Goal: Task Accomplishment & Management: Use online tool/utility

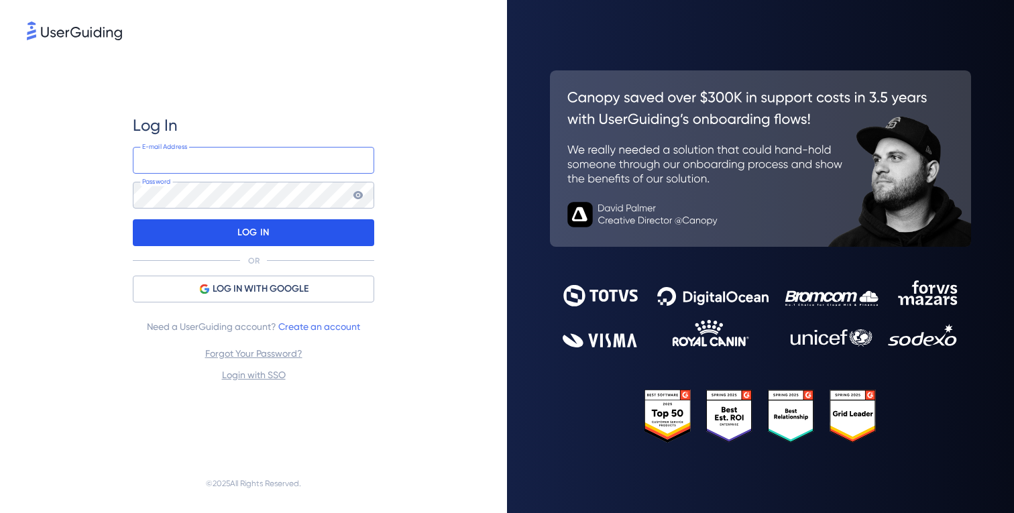
type input "[PERSON_NAME][EMAIL_ADDRESS][DOMAIN_NAME]"
click at [261, 230] on p "LOG IN" at bounding box center [253, 232] width 32 height 21
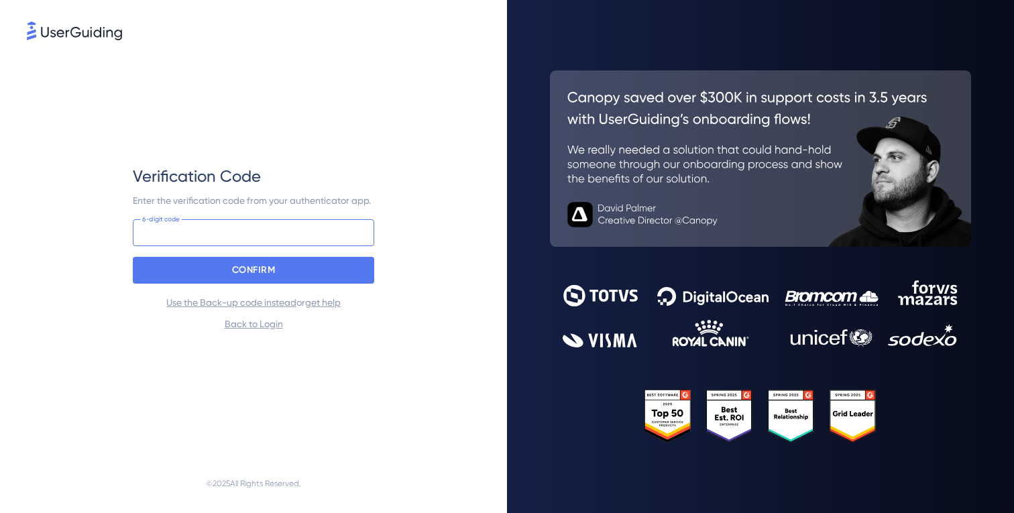
click at [261, 230] on input at bounding box center [253, 232] width 241 height 27
click at [235, 238] on input at bounding box center [253, 232] width 241 height 27
click at [272, 235] on input at bounding box center [253, 232] width 241 height 27
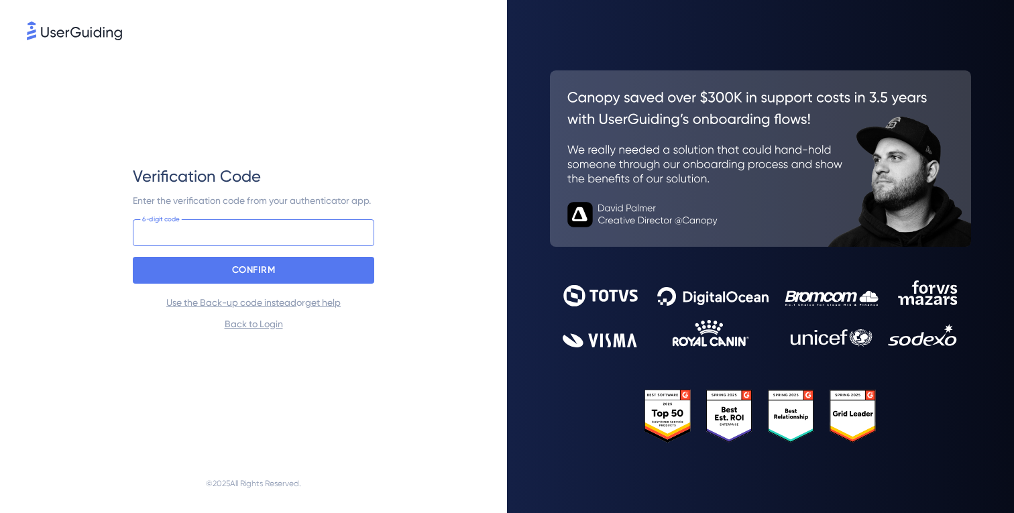
click at [272, 235] on input at bounding box center [253, 232] width 241 height 27
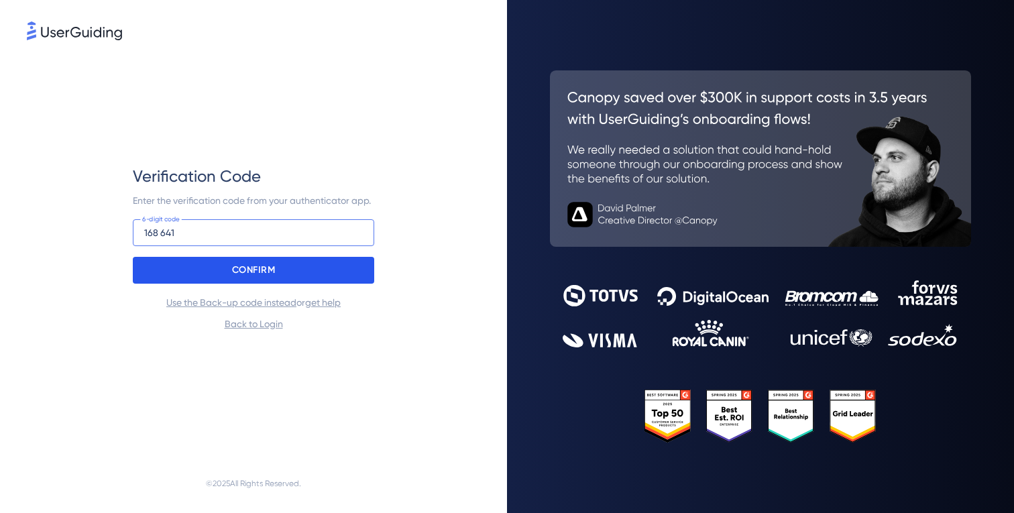
type input "168 641"
click at [302, 269] on div "CONFIRM" at bounding box center [253, 270] width 241 height 27
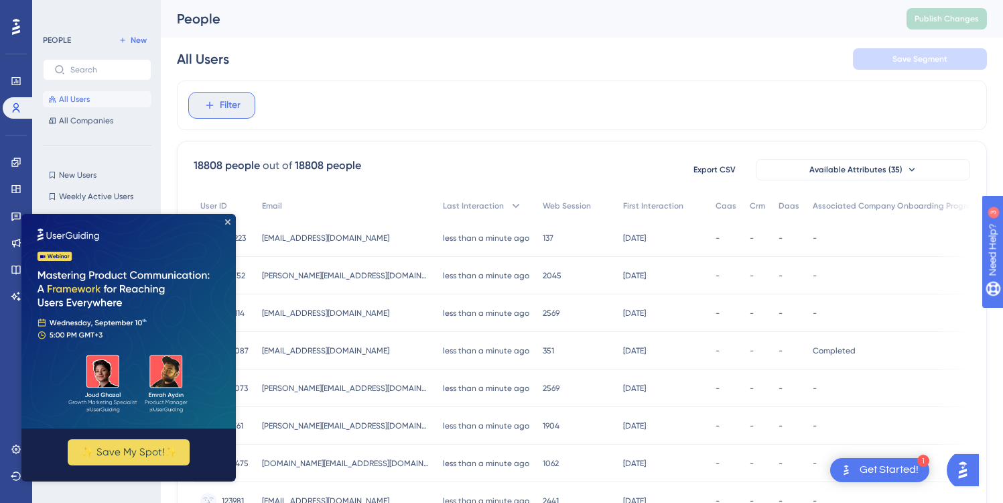
click at [210, 113] on button "Filter" at bounding box center [221, 105] width 67 height 27
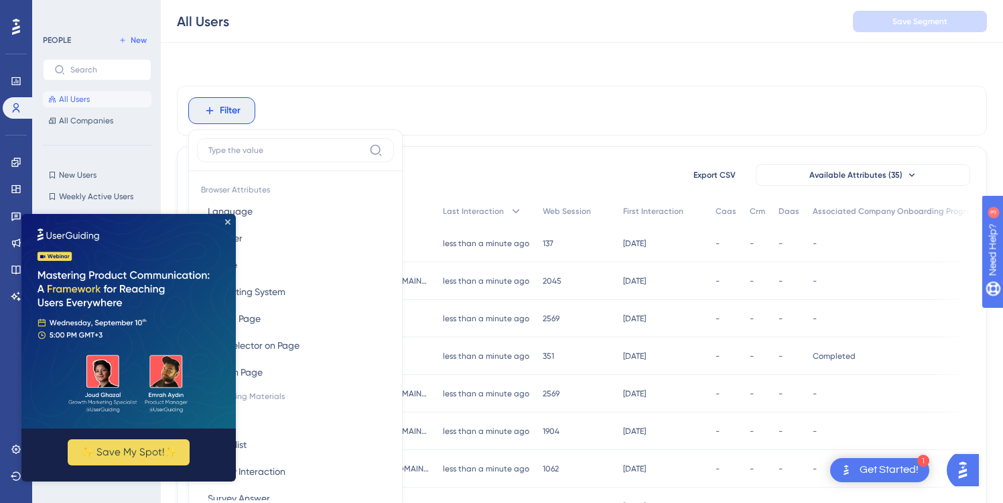
scroll to position [62, 0]
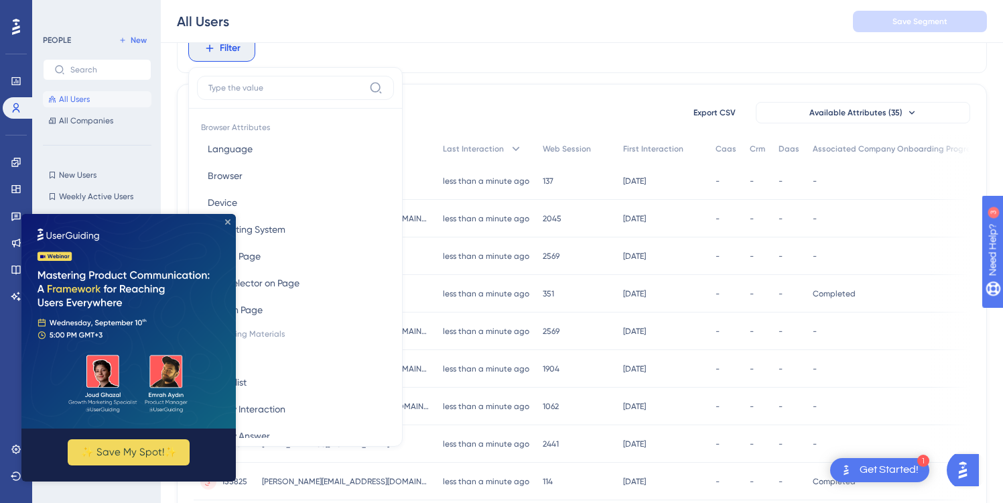
click at [229, 222] on icon "Close Preview" at bounding box center [227, 221] width 5 height 5
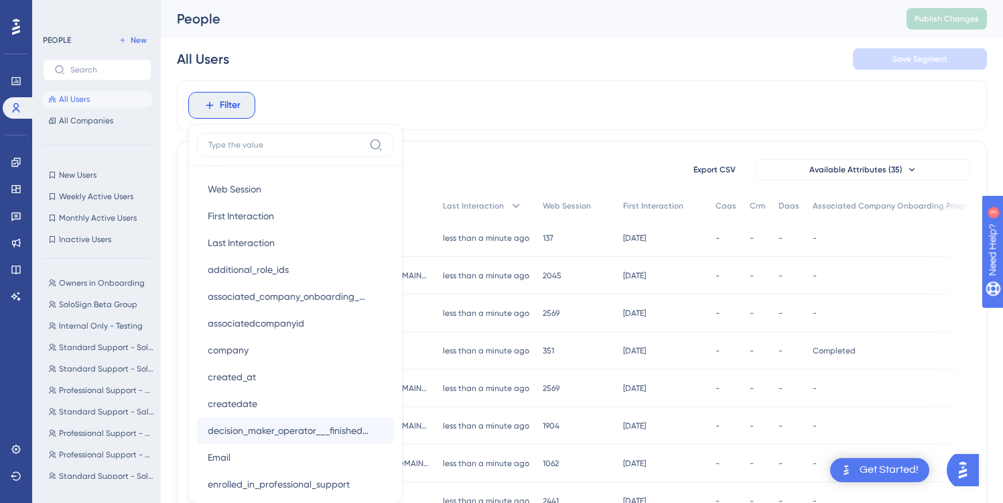
scroll to position [656, 0]
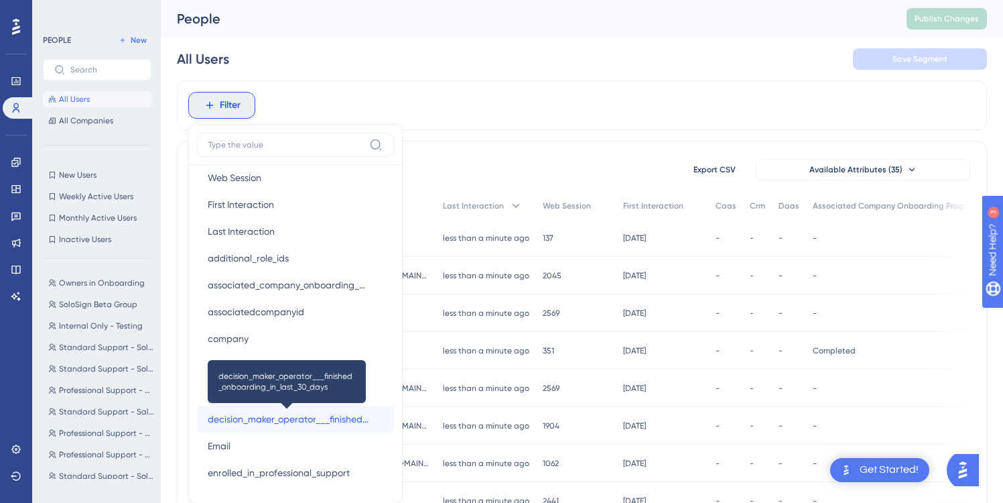
click at [332, 420] on span "decision_maker_operator___finished_onboarding_in_last_30_days" at bounding box center [289, 419] width 162 height 16
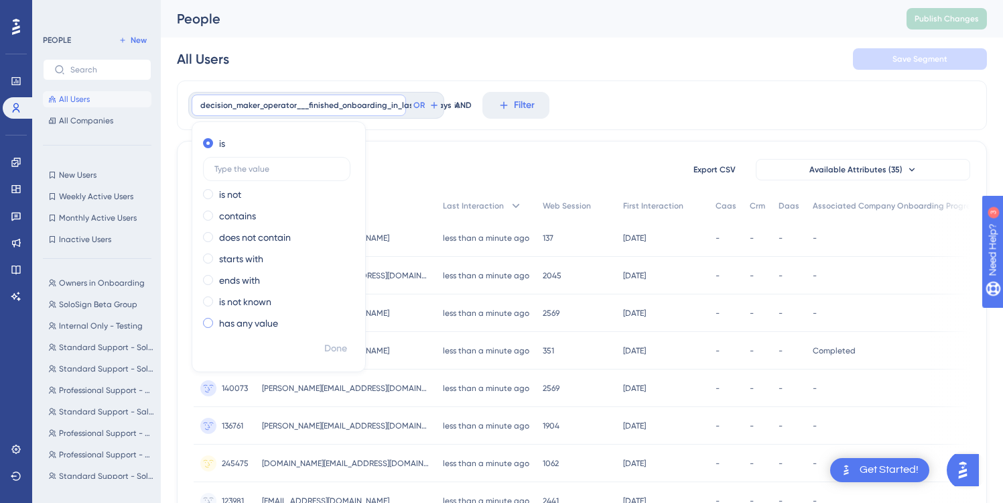
click at [256, 320] on label "has any value" at bounding box center [248, 323] width 59 height 16
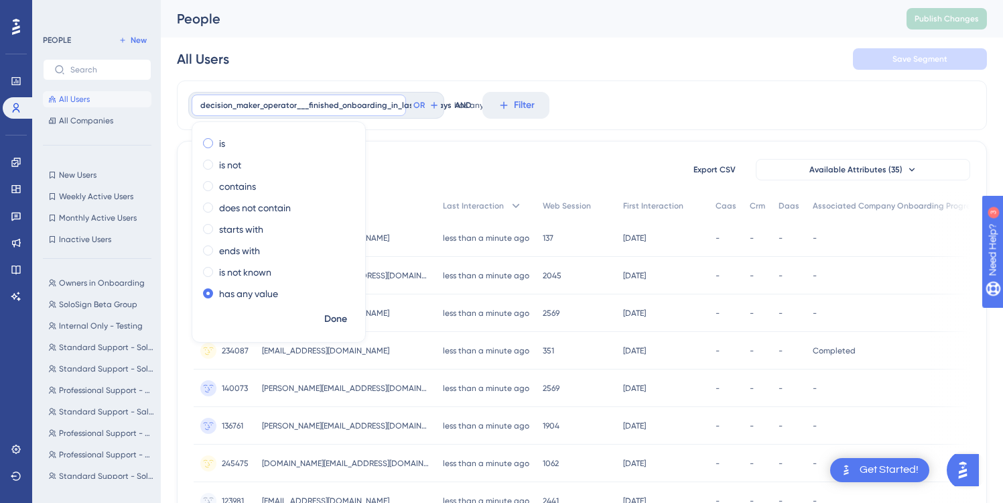
click at [208, 139] on span at bounding box center [208, 143] width 10 height 10
click at [217, 140] on input "radio" at bounding box center [217, 140] width 0 height 0
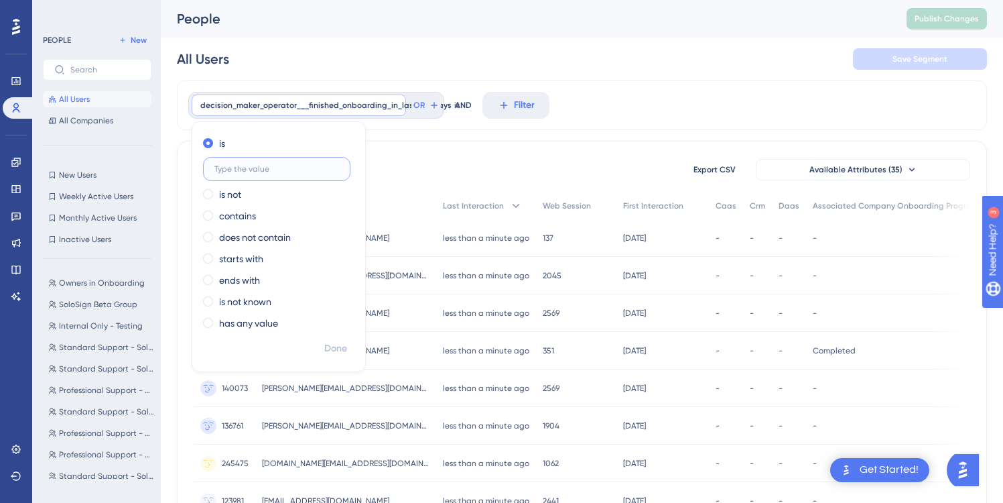
click at [245, 170] on input "text" at bounding box center [277, 168] width 125 height 9
type input "Yes"
click at [331, 355] on span "Done" at bounding box center [335, 349] width 23 height 16
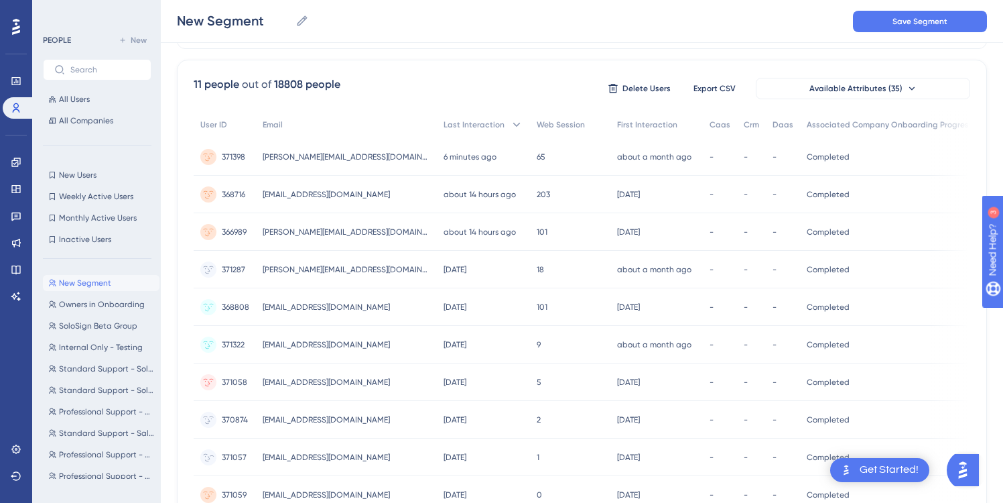
scroll to position [0, 0]
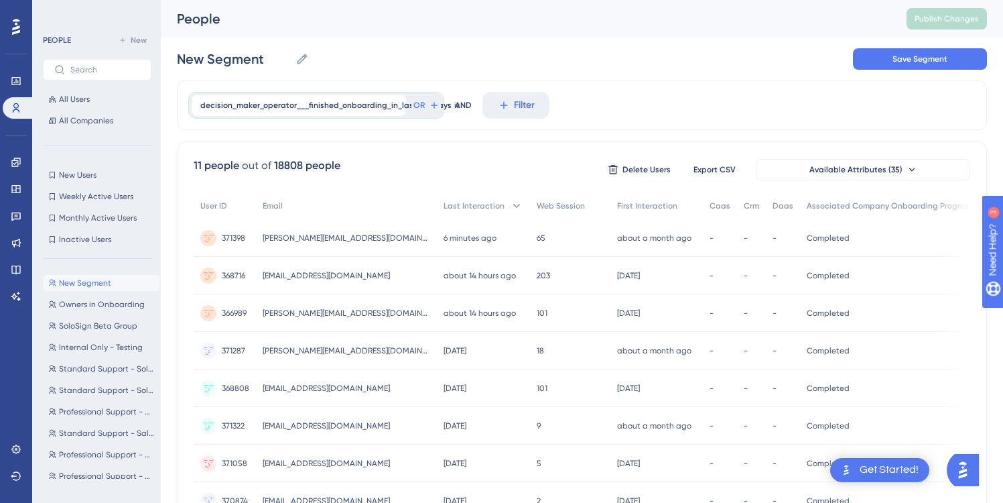
click at [387, 166] on div "11 people out of 18808 people Delete Users Export CSV Available Attributes (35)" at bounding box center [582, 170] width 777 height 24
click at [302, 54] on icon at bounding box center [302, 58] width 13 height 13
click at [290, 54] on input "New Segment" at bounding box center [233, 59] width 113 height 19
click at [229, 59] on input "New Segment" at bounding box center [233, 59] width 113 height 19
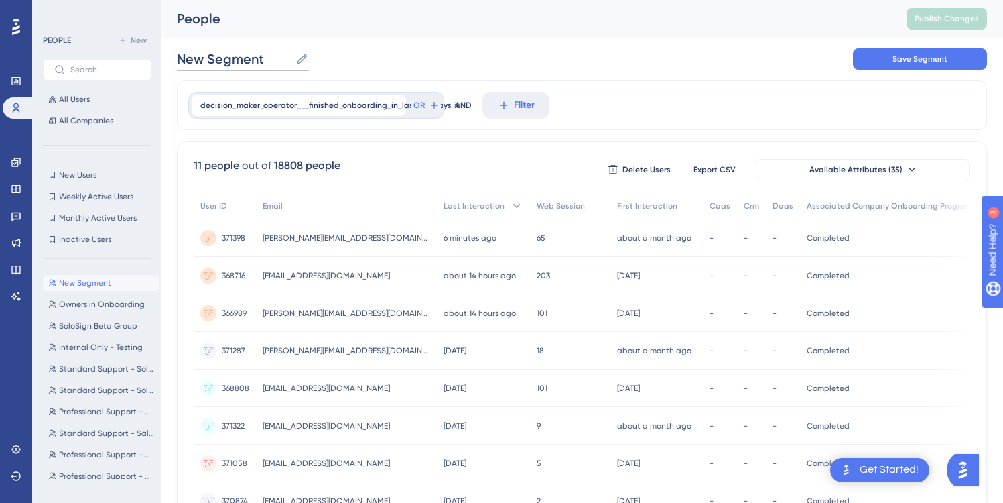
click at [229, 59] on input "New Segment" at bounding box center [233, 59] width 113 height 19
type input "p"
type input "Post Onboarding CSAT Survey"
click at [532, 66] on div "Post Onboarding CSAT Survey Post Onboarding CSAT Survey Save Segment" at bounding box center [582, 59] width 810 height 43
click at [861, 62] on button "Save Segment" at bounding box center [920, 58] width 134 height 21
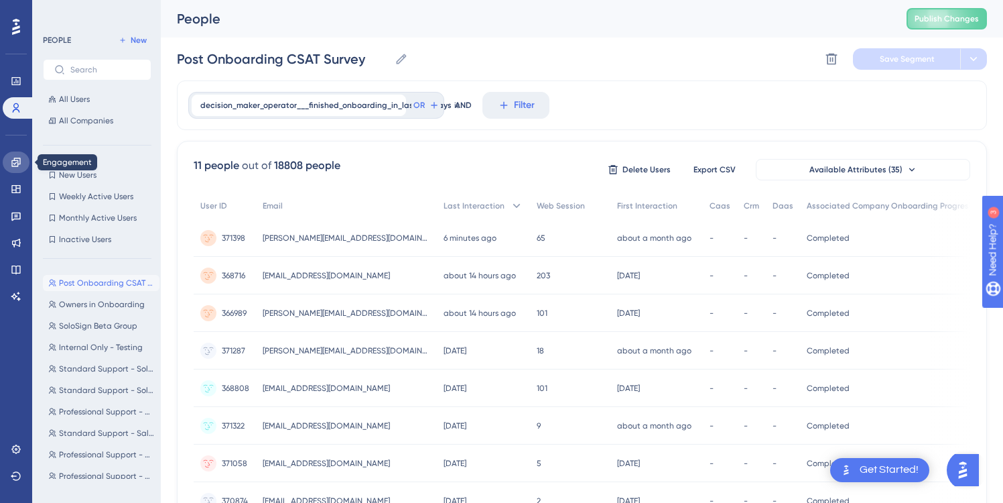
click at [21, 169] on link at bounding box center [16, 161] width 27 height 21
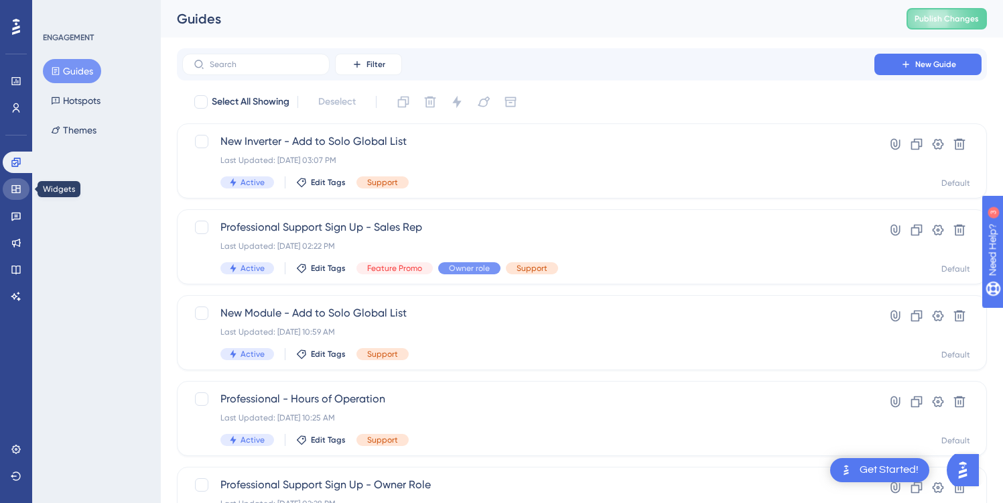
click at [23, 192] on link at bounding box center [16, 188] width 27 height 21
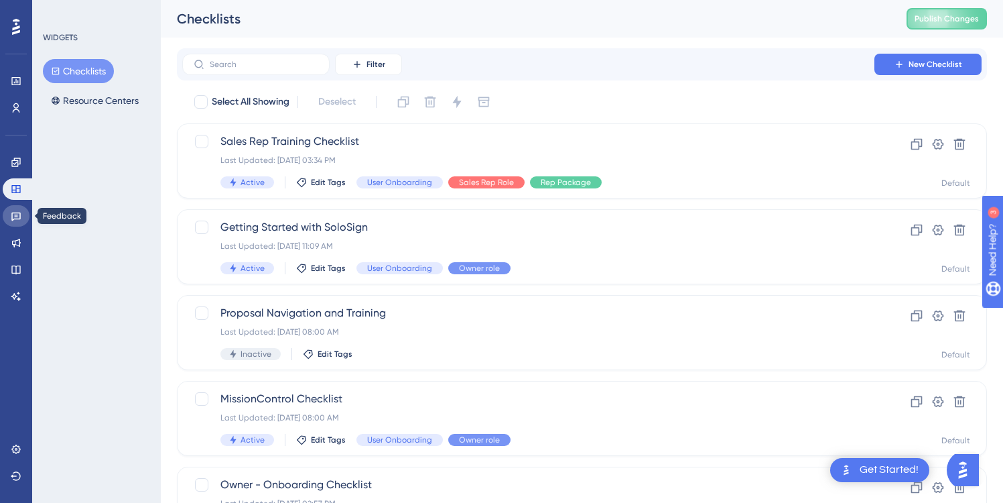
click at [19, 221] on icon at bounding box center [16, 215] width 11 height 11
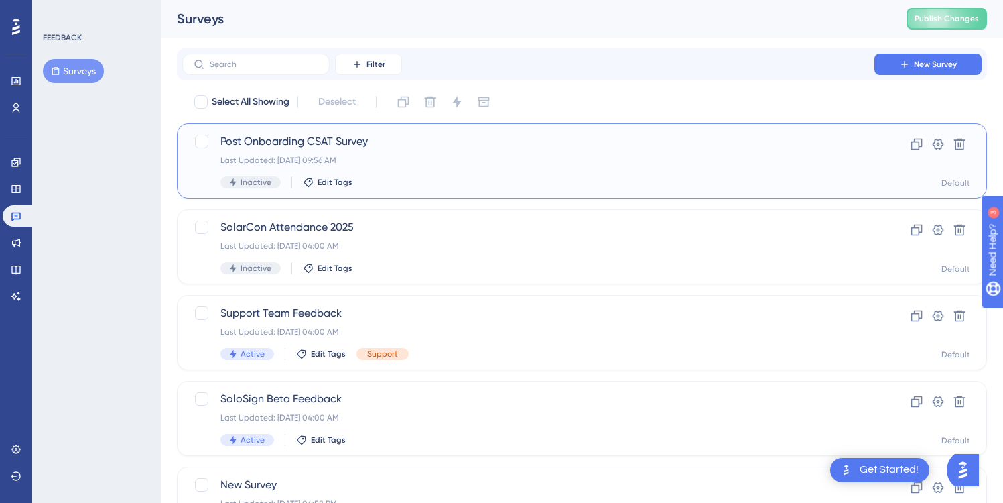
click at [409, 141] on span "Post Onboarding CSAT Survey" at bounding box center [529, 141] width 616 height 16
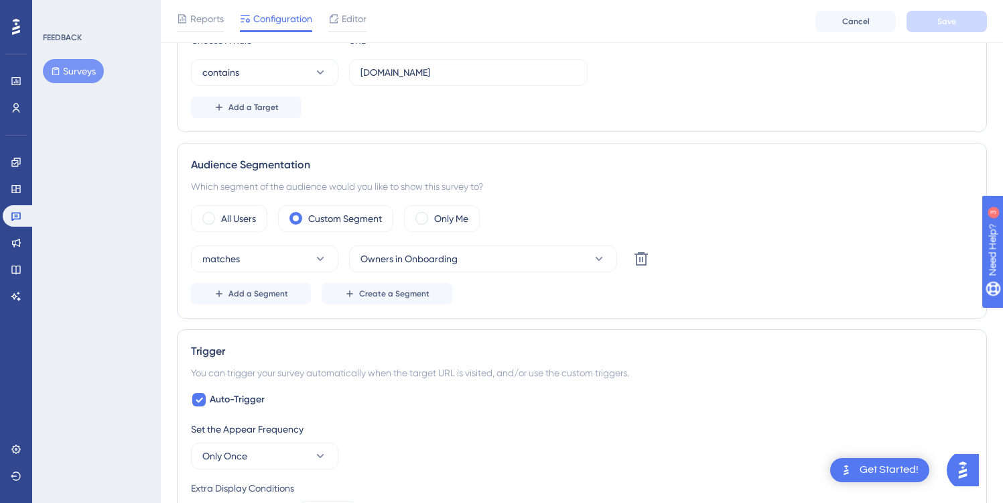
scroll to position [318, 0]
click at [366, 263] on span "Owners in Onboarding" at bounding box center [409, 257] width 97 height 16
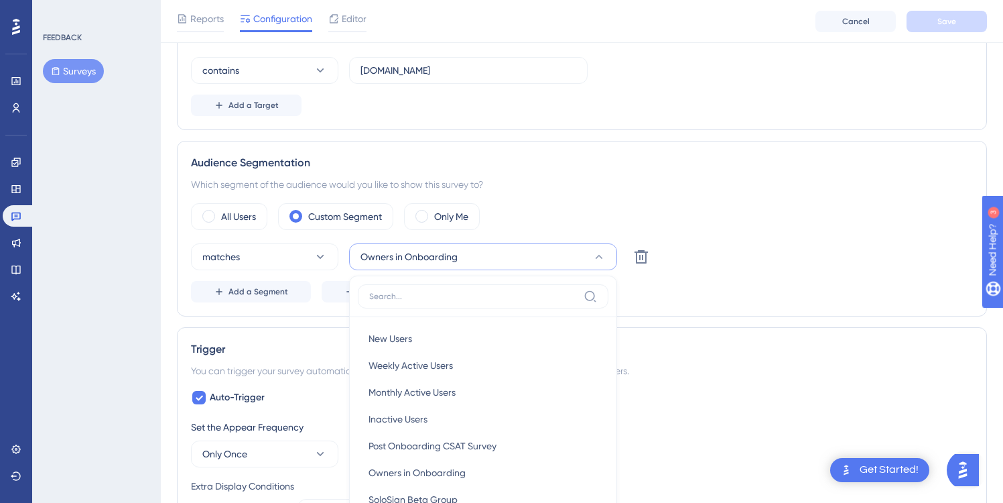
scroll to position [476, 0]
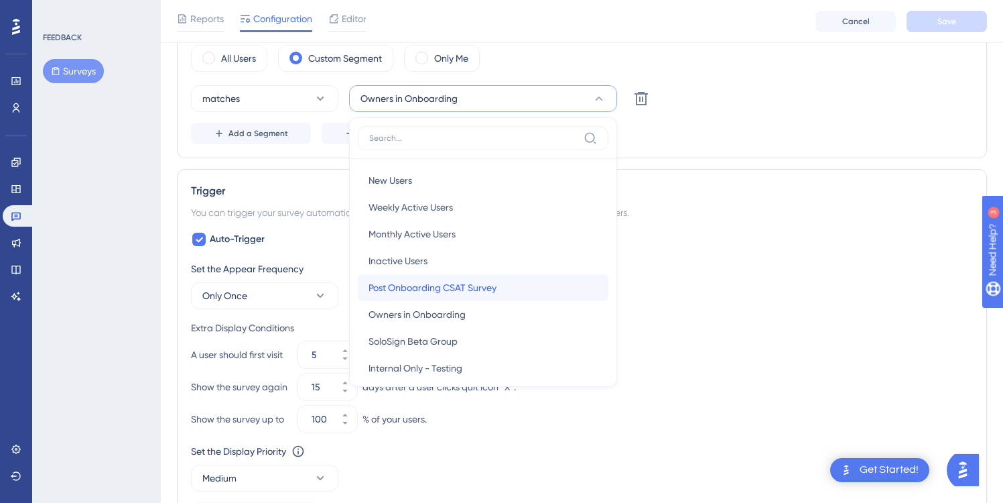
click at [420, 277] on div "Post Onboarding CSAT Survey Post Onboarding CSAT Survey" at bounding box center [483, 287] width 229 height 27
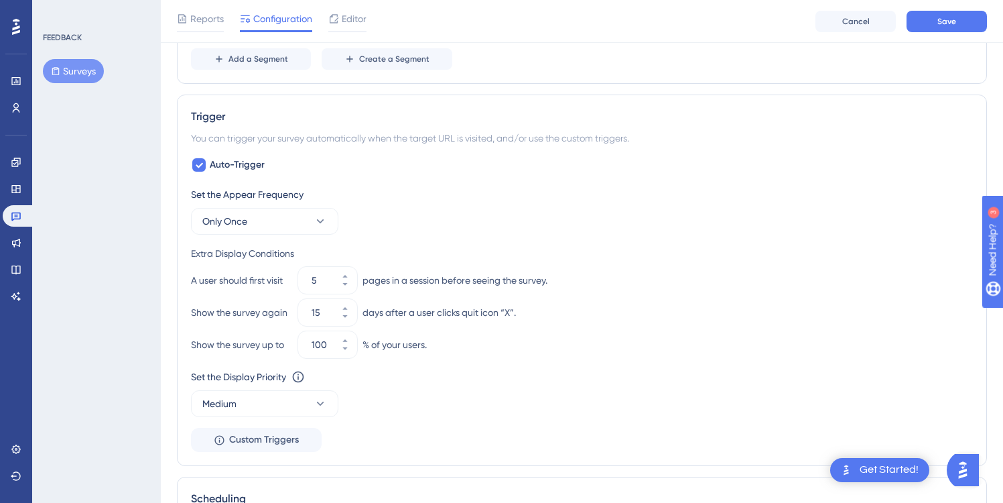
scroll to position [571, 0]
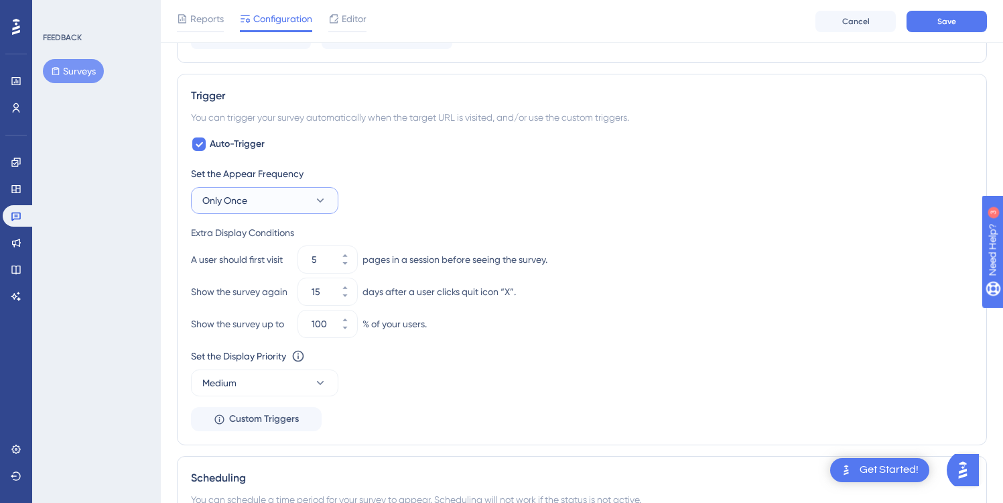
click at [250, 200] on button "Only Once" at bounding box center [264, 200] width 147 height 27
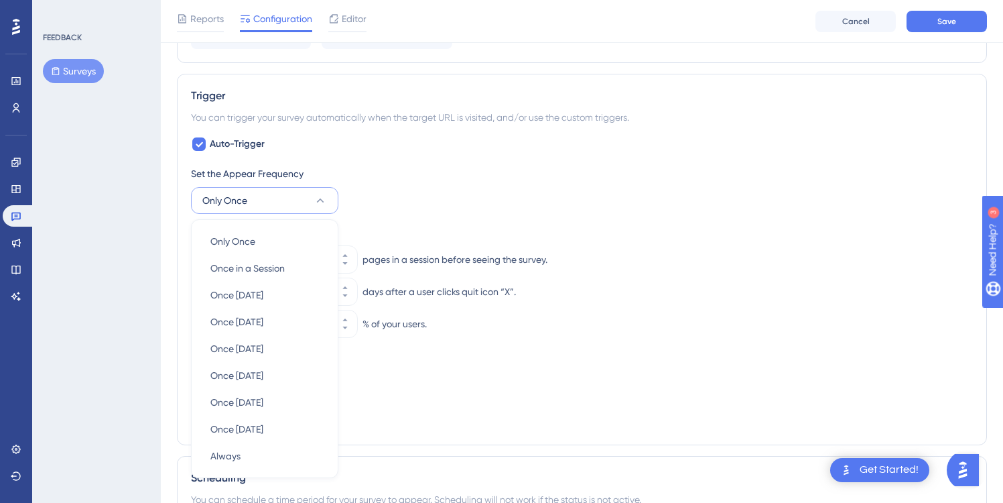
scroll to position [668, 0]
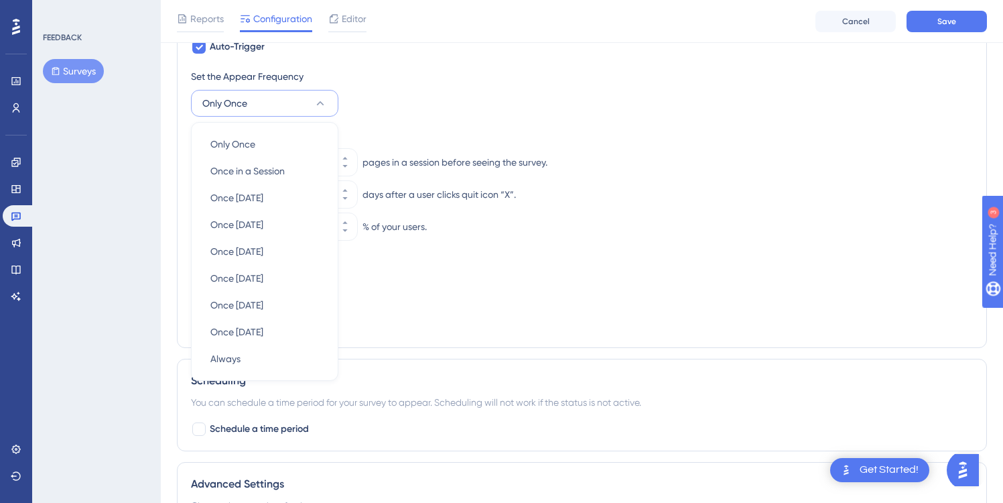
click at [438, 120] on div "Set the Appear Frequency Only Once Only Once Only Once Once in a Session Once i…" at bounding box center [582, 200] width 782 height 265
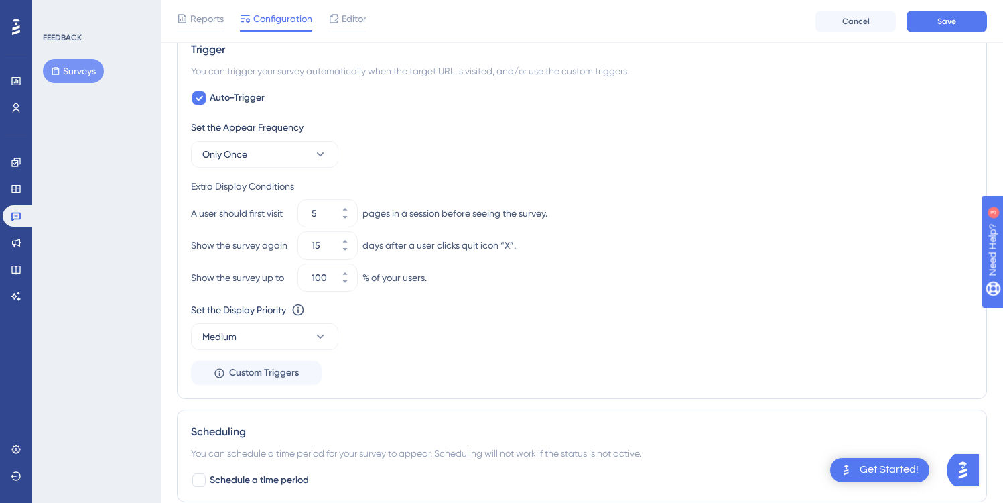
scroll to position [615, 0]
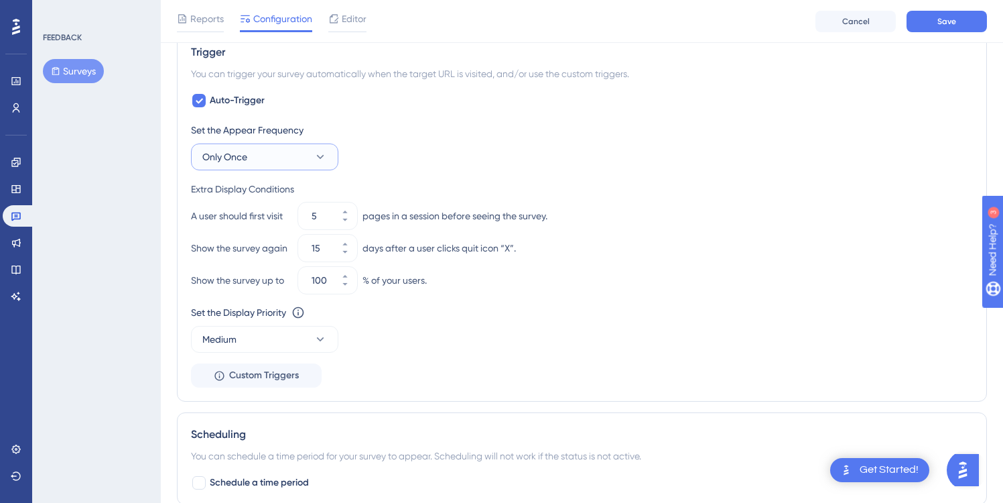
click at [305, 164] on button "Only Once" at bounding box center [264, 156] width 147 height 27
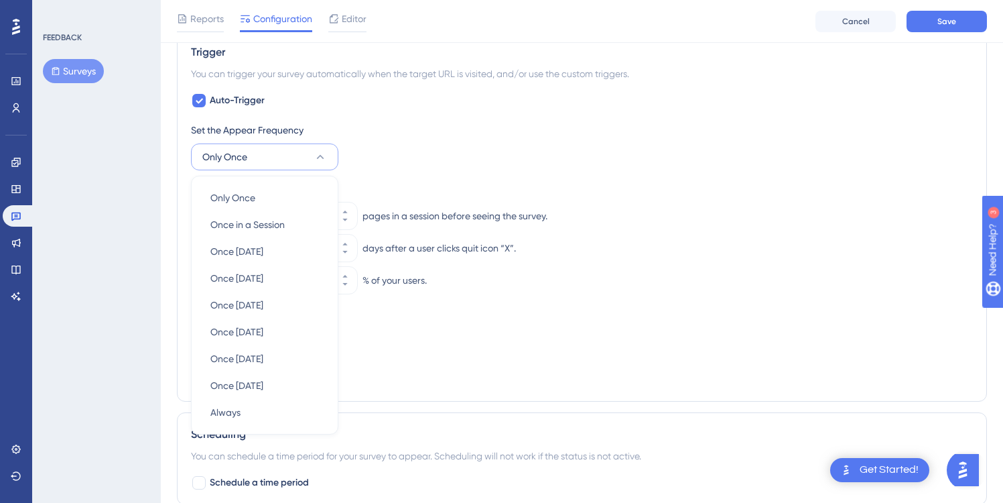
scroll to position [668, 0]
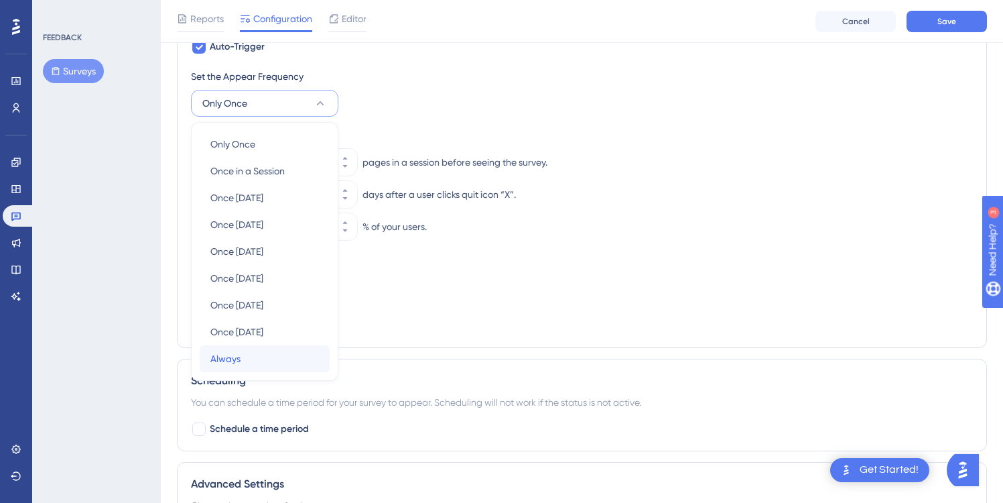
click at [259, 364] on div "Always Always" at bounding box center [264, 358] width 109 height 27
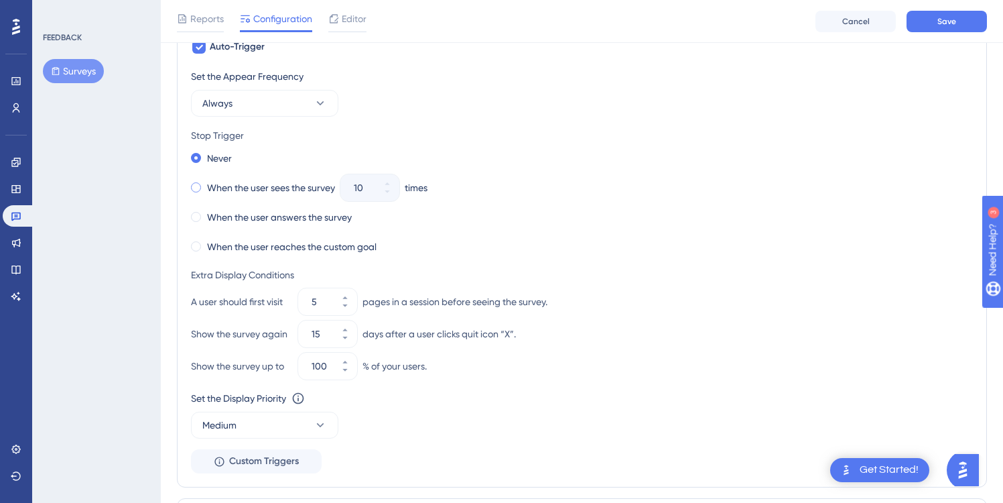
click at [206, 187] on div "When the user sees the survey" at bounding box center [263, 187] width 144 height 19
click at [361, 185] on input "10" at bounding box center [363, 188] width 19 height 16
type input "2"
click at [488, 167] on div "Never" at bounding box center [582, 158] width 782 height 19
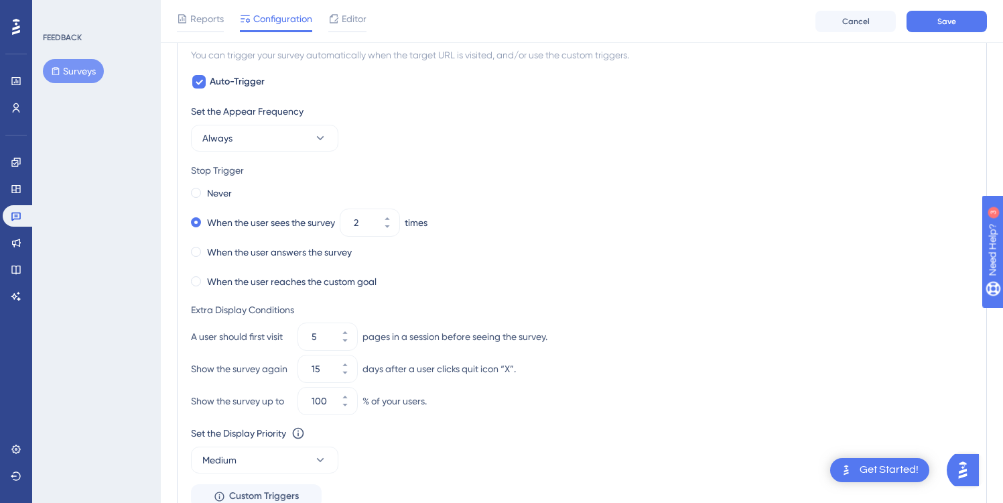
scroll to position [633, 0]
click at [312, 143] on button "Always" at bounding box center [264, 138] width 147 height 27
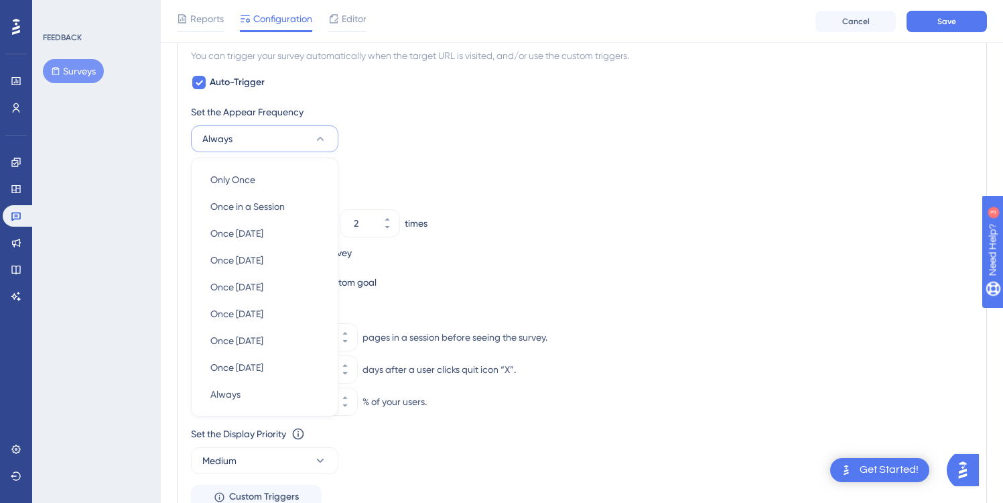
scroll to position [668, 0]
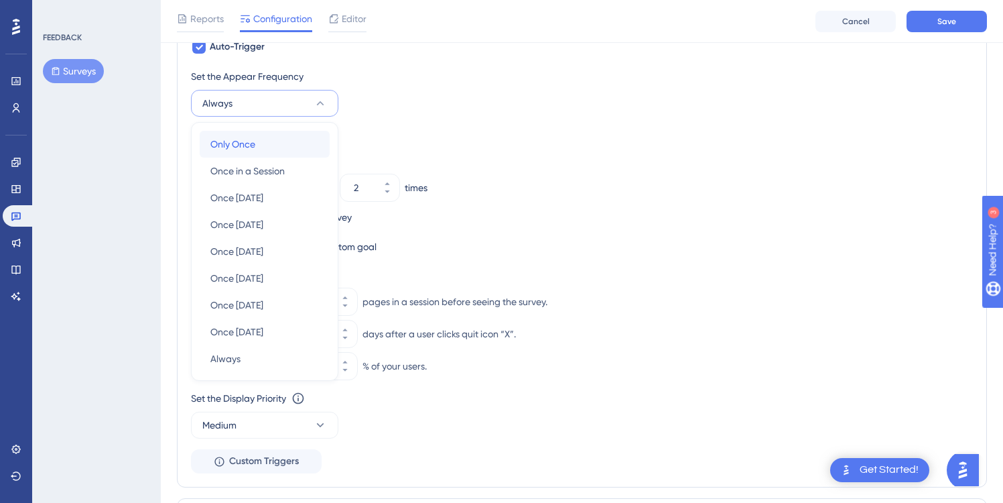
click at [312, 143] on div "Only Once Only Once" at bounding box center [264, 144] width 109 height 27
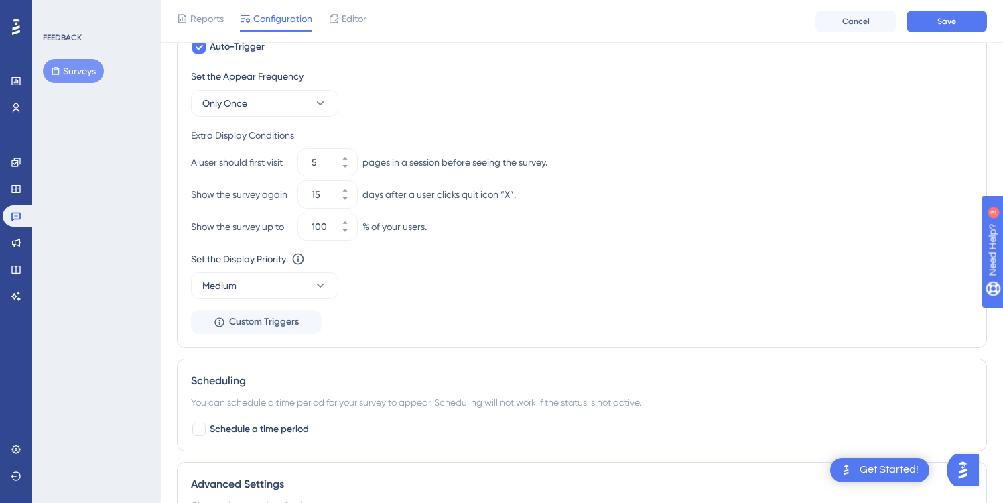
click at [609, 151] on div "A user should first visit 5 pages in a session before seeing the survey." at bounding box center [582, 162] width 782 height 27
click at [350, 174] on button "5" at bounding box center [345, 168] width 24 height 13
click at [350, 174] on button "4" at bounding box center [345, 168] width 24 height 13
type input "3"
click at [402, 290] on div "Set the Display Priority This option will set the display priority between auto…" at bounding box center [582, 275] width 782 height 48
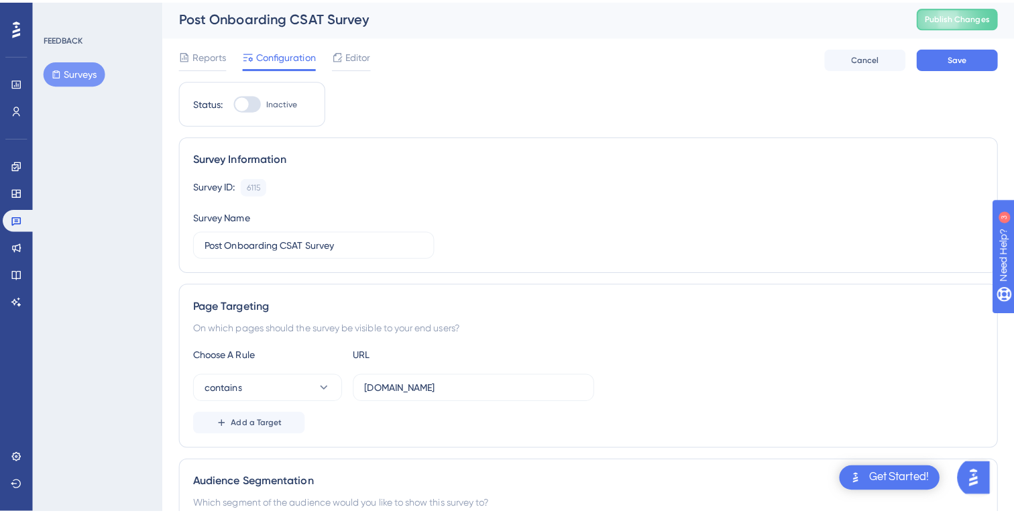
scroll to position [0, 0]
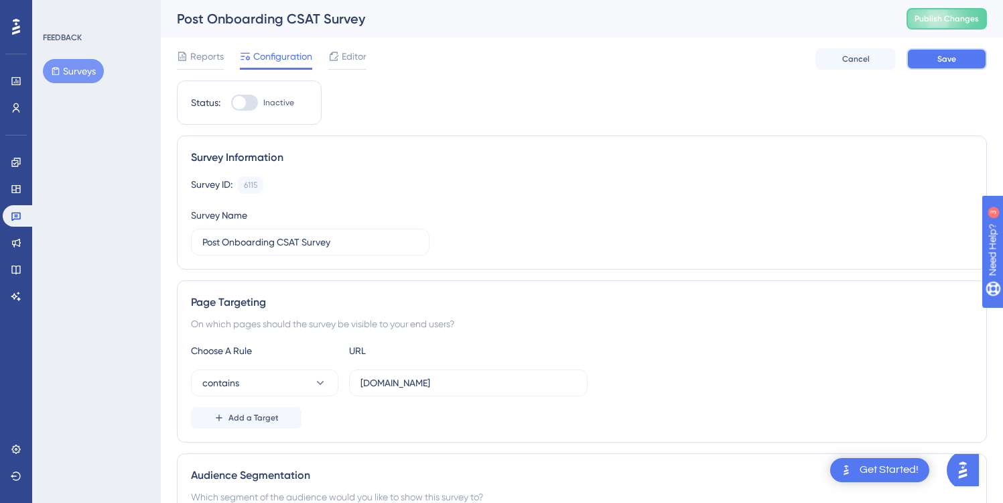
click at [953, 64] on button "Save" at bounding box center [947, 58] width 80 height 21
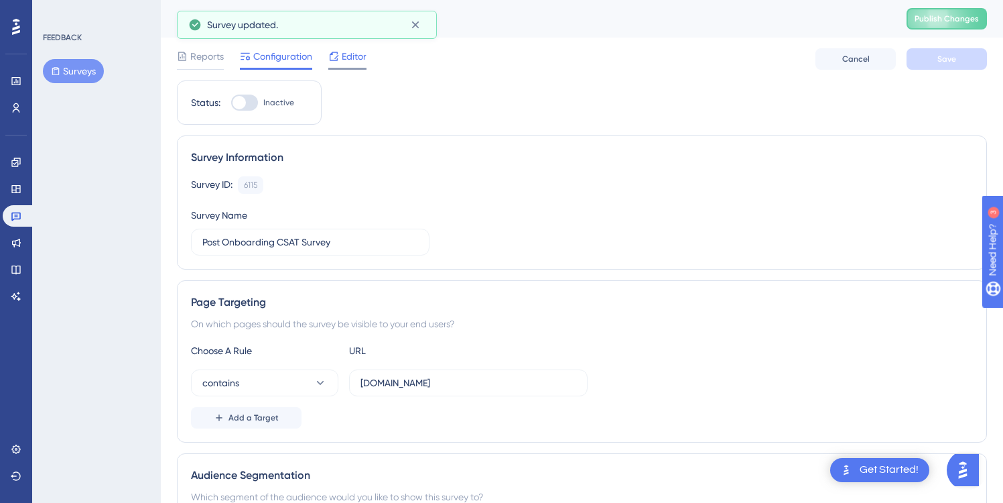
click at [358, 62] on span "Editor" at bounding box center [354, 56] width 25 height 16
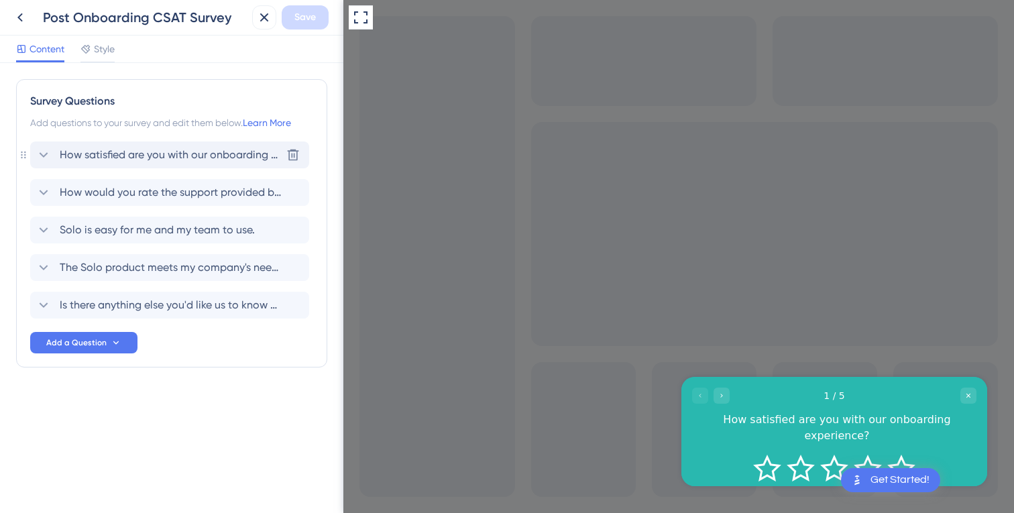
click at [45, 149] on icon at bounding box center [44, 155] width 16 height 16
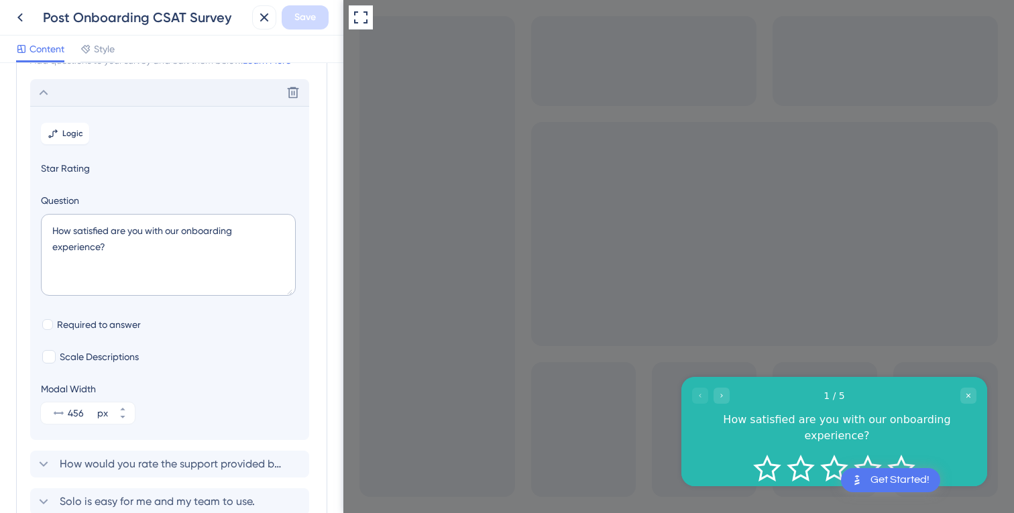
scroll to position [78, 0]
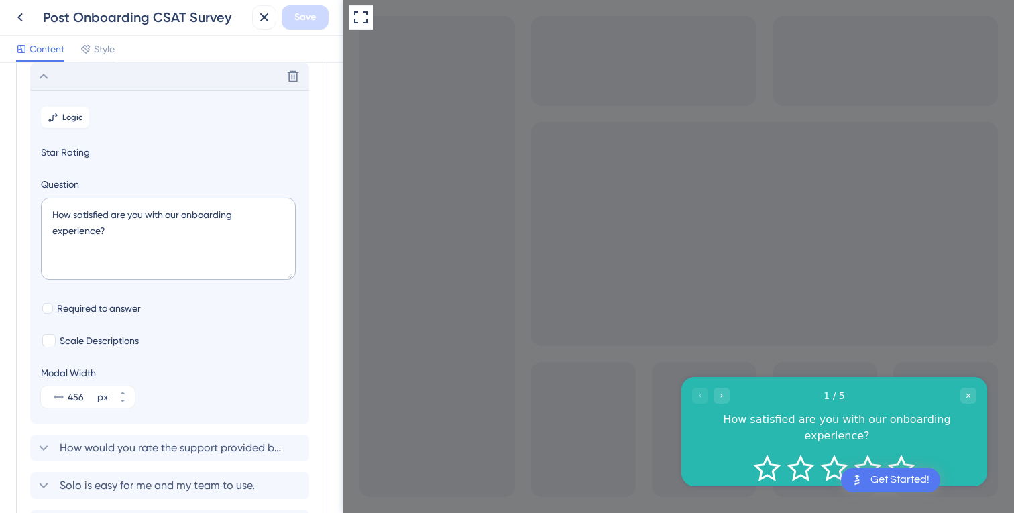
click at [40, 73] on icon at bounding box center [44, 76] width 16 height 16
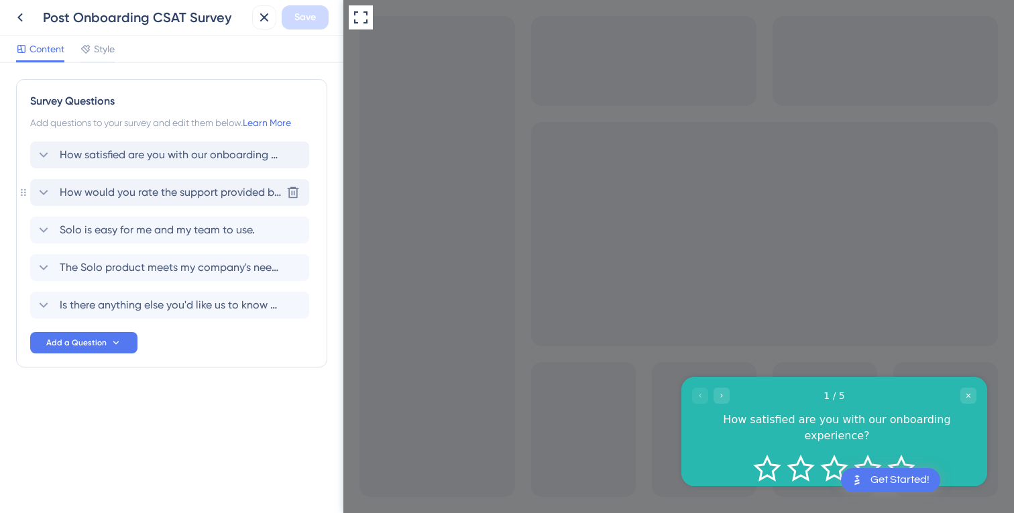
click at [48, 198] on icon at bounding box center [44, 192] width 16 height 16
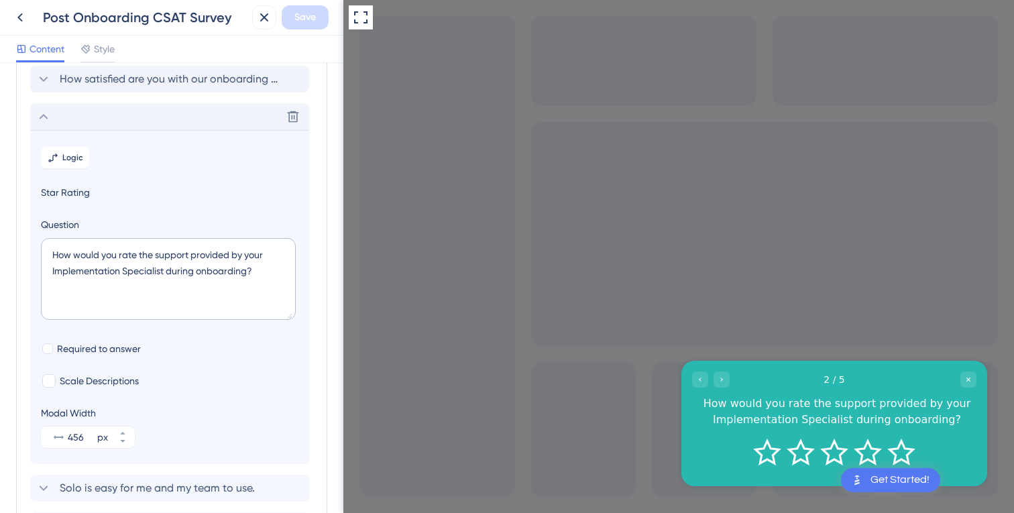
scroll to position [116, 0]
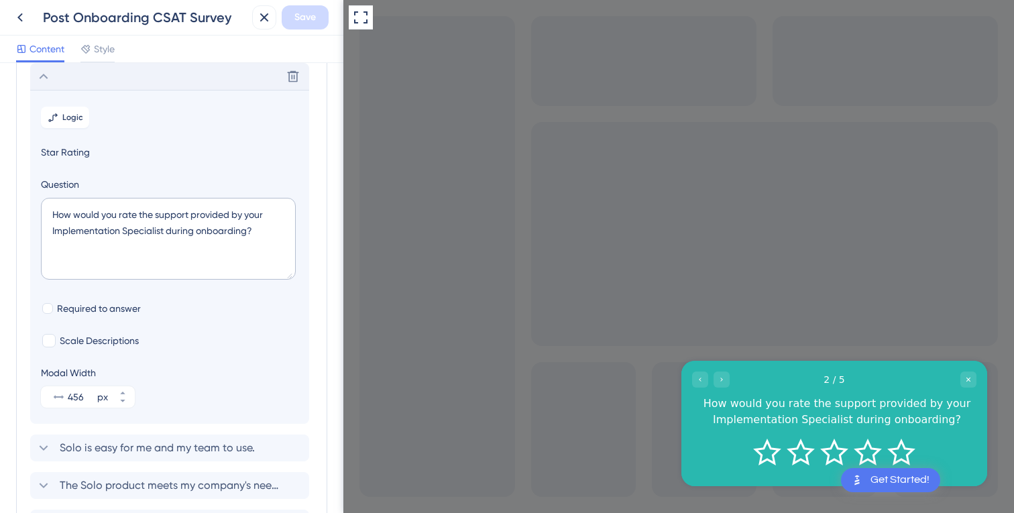
click at [44, 75] on icon at bounding box center [44, 76] width 9 height 5
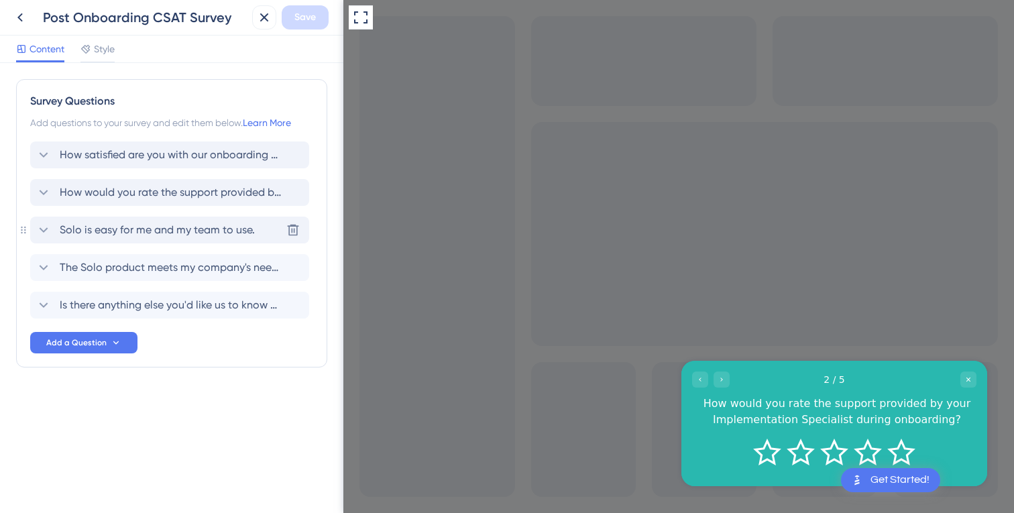
click at [48, 222] on icon at bounding box center [44, 230] width 16 height 16
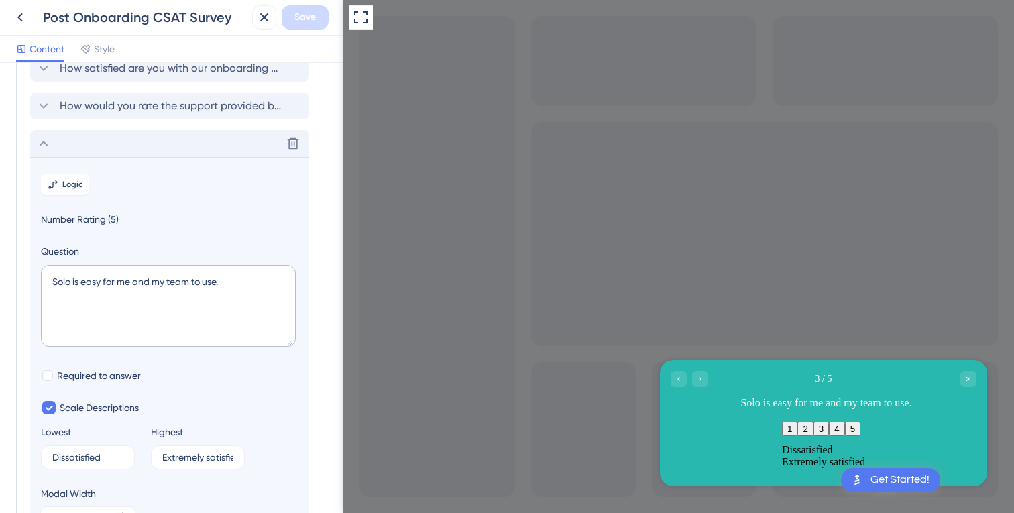
scroll to position [154, 0]
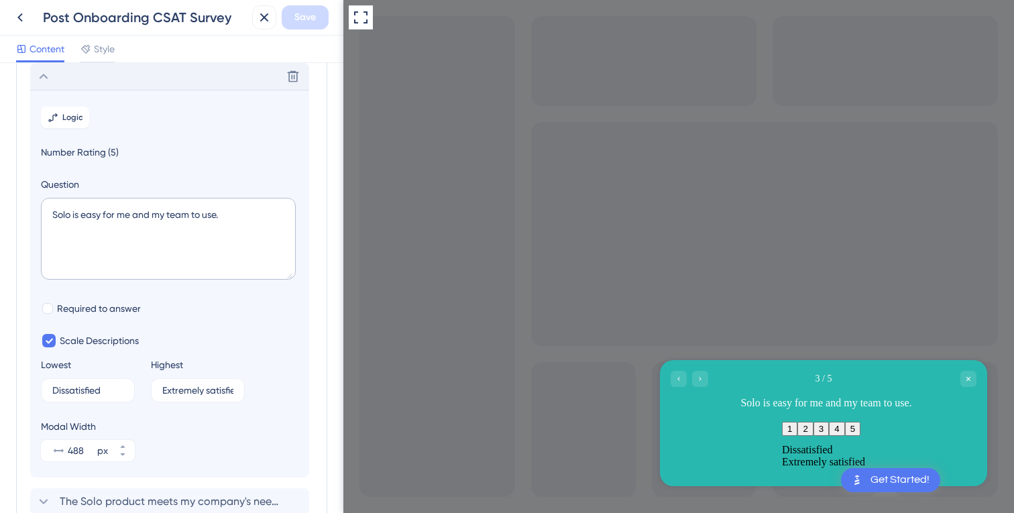
click at [48, 83] on icon at bounding box center [44, 76] width 16 height 16
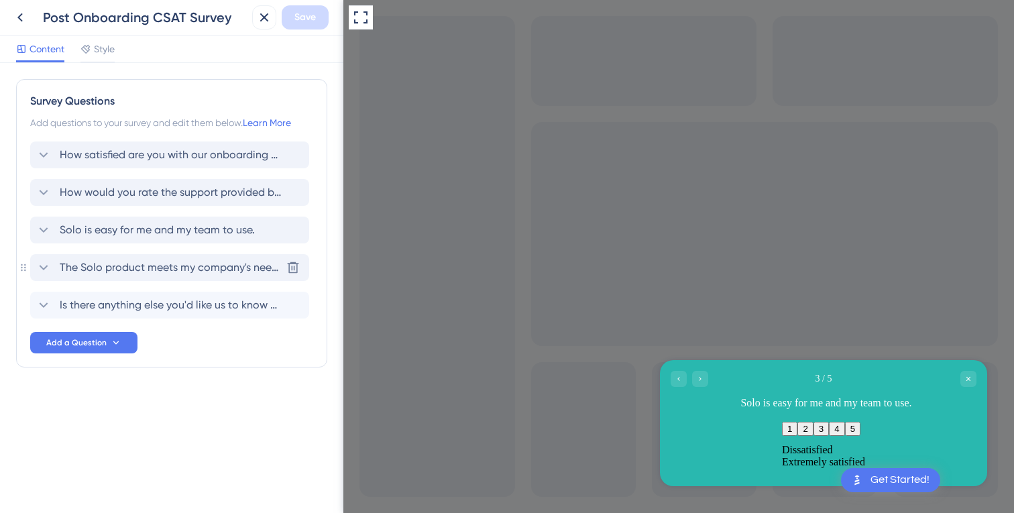
click at [42, 271] on icon at bounding box center [44, 267] width 16 height 16
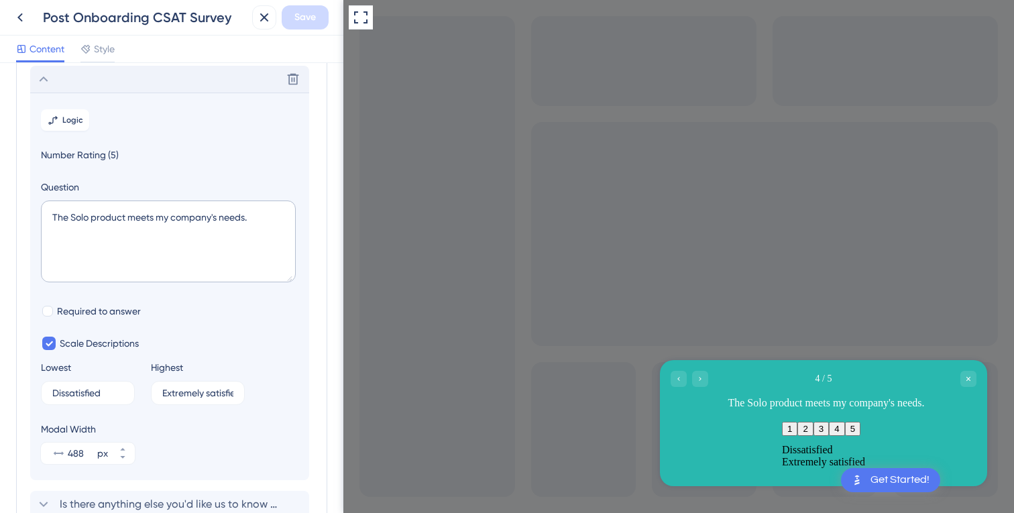
scroll to position [173, 0]
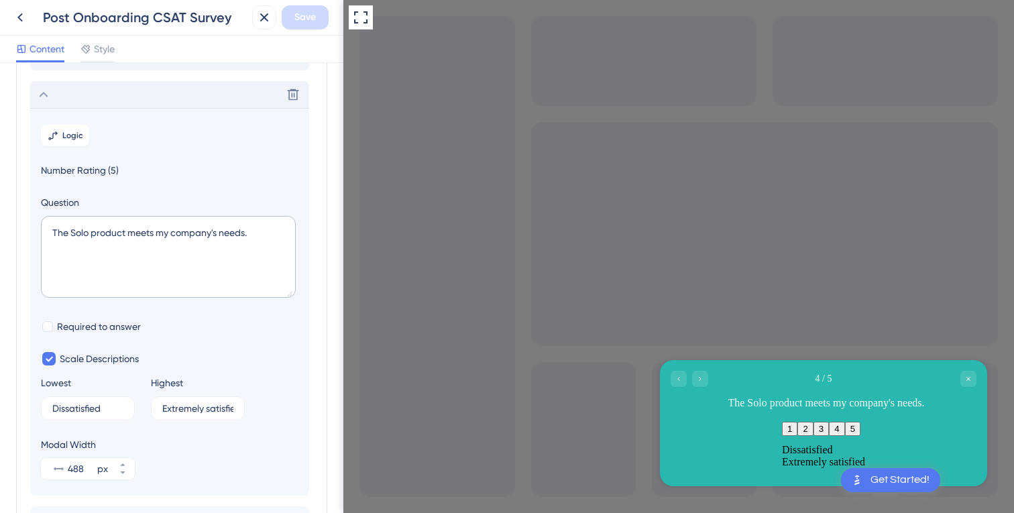
click at [47, 100] on icon at bounding box center [44, 94] width 16 height 16
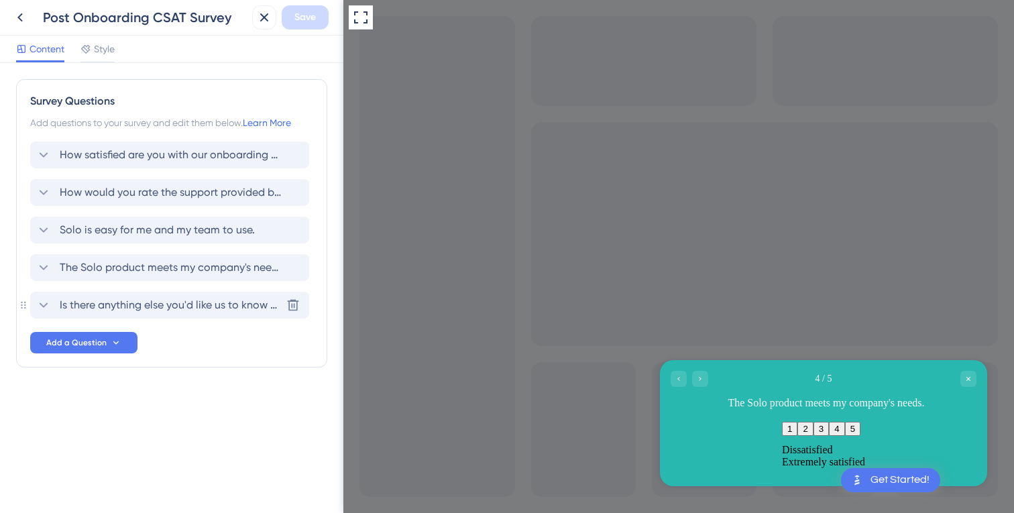
click at [46, 297] on icon at bounding box center [44, 305] width 16 height 16
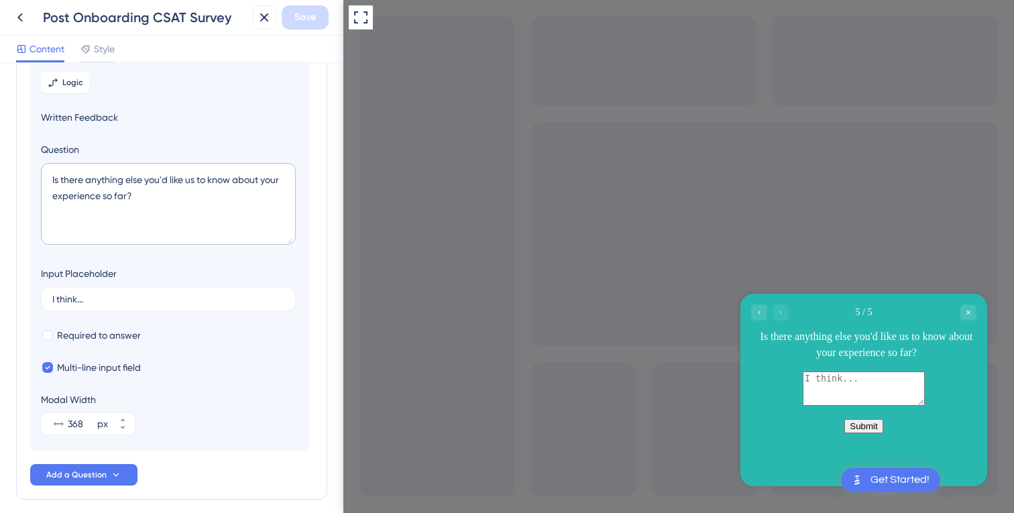
scroll to position [219, 0]
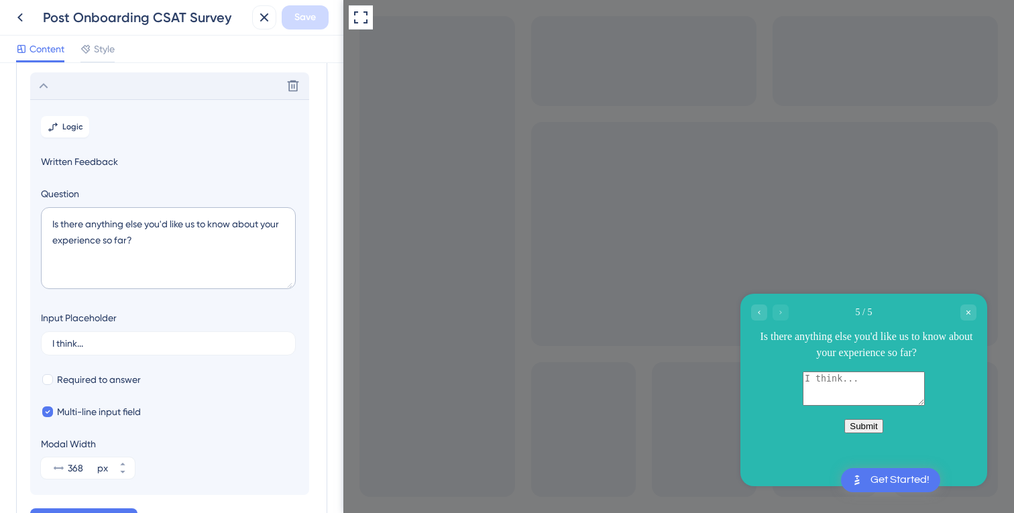
click at [45, 87] on icon at bounding box center [44, 86] width 16 height 16
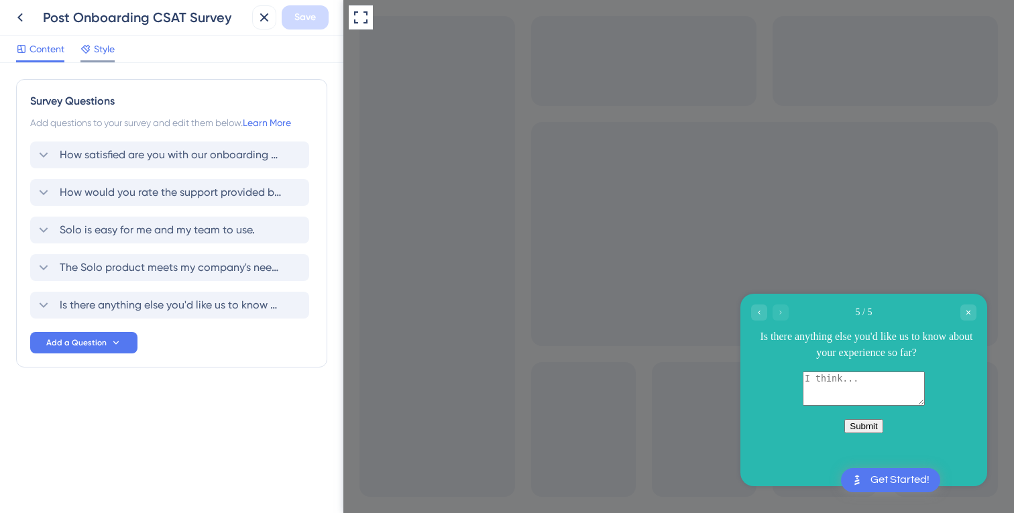
click at [105, 48] on span "Style" at bounding box center [104, 49] width 21 height 16
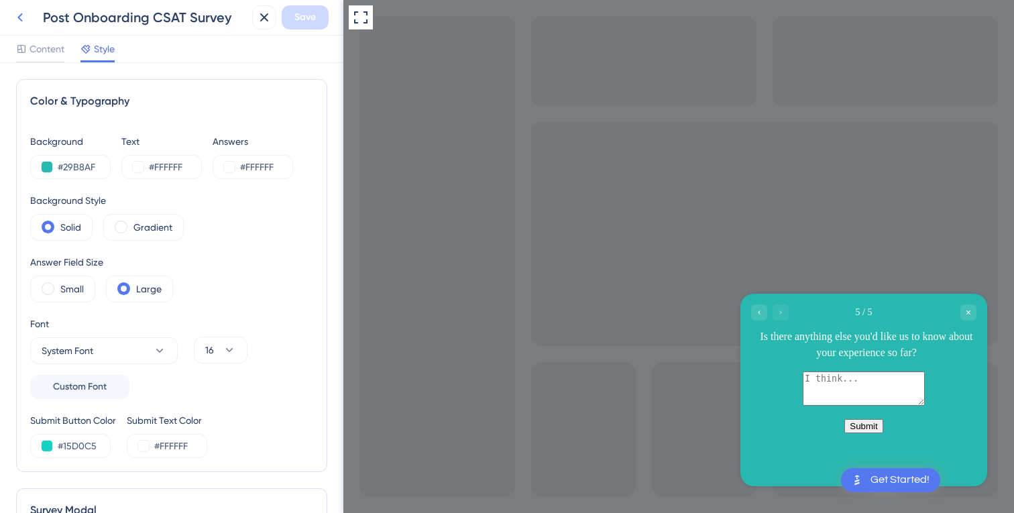
click at [16, 24] on icon at bounding box center [20, 17] width 16 height 16
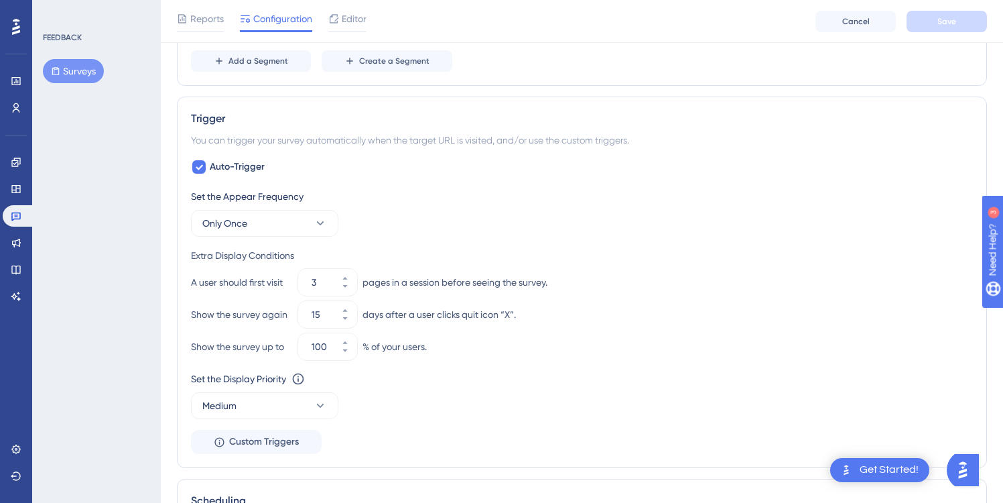
scroll to position [551, 0]
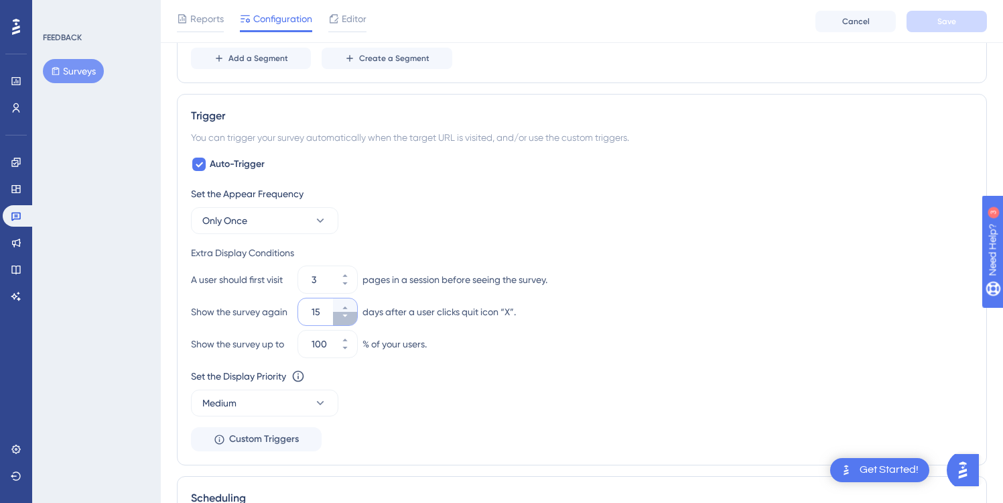
click at [345, 313] on icon at bounding box center [345, 316] width 8 height 8
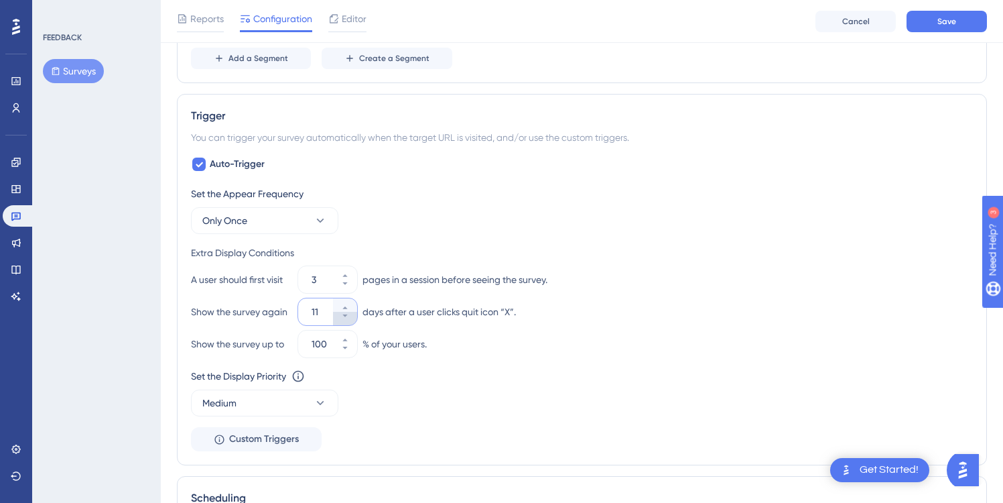
type input "10"
click at [955, 24] on span "Save" at bounding box center [947, 21] width 19 height 11
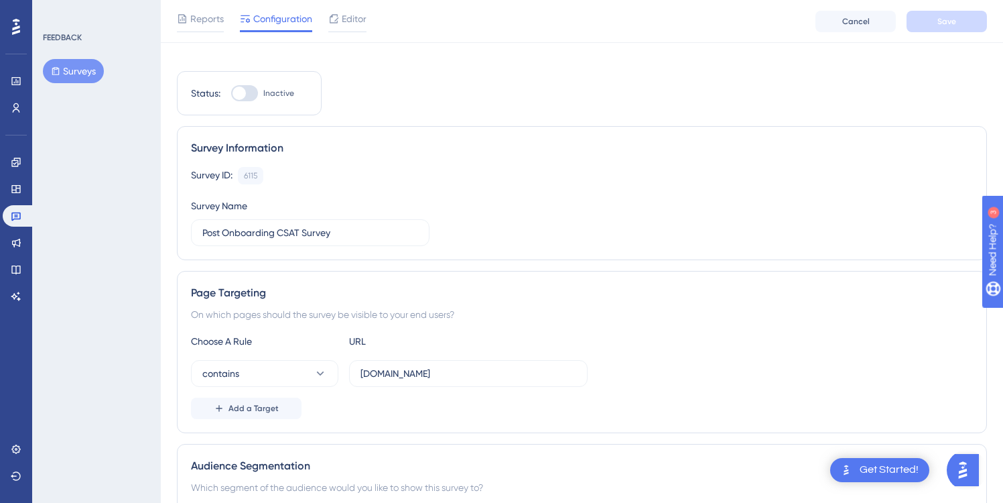
scroll to position [0, 0]
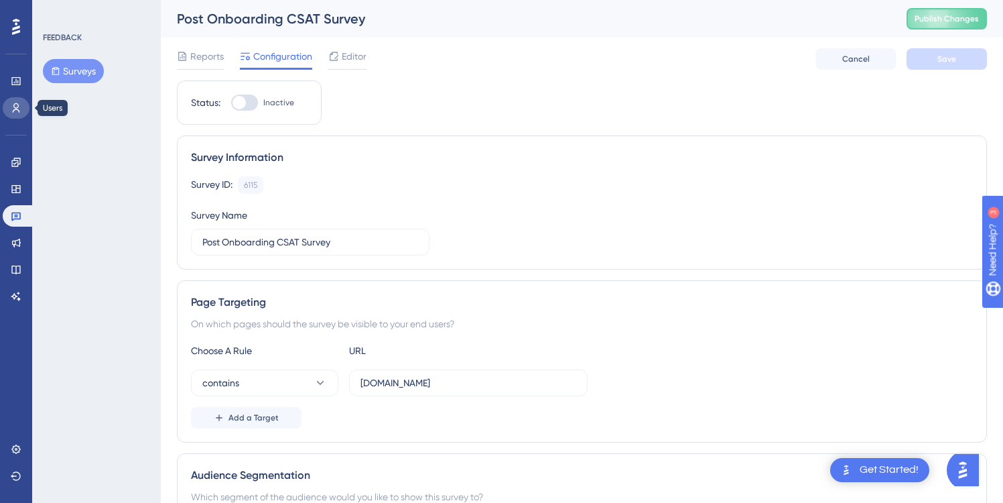
click at [18, 110] on icon at bounding box center [16, 107] width 7 height 9
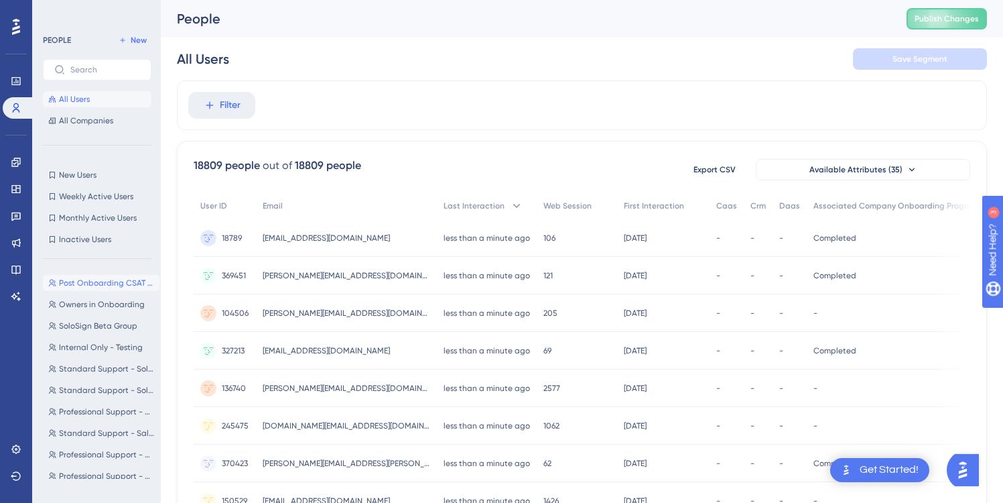
click at [101, 275] on button "Post Onboarding CSAT Survey Post Onboarding CSAT Survey" at bounding box center [101, 283] width 117 height 16
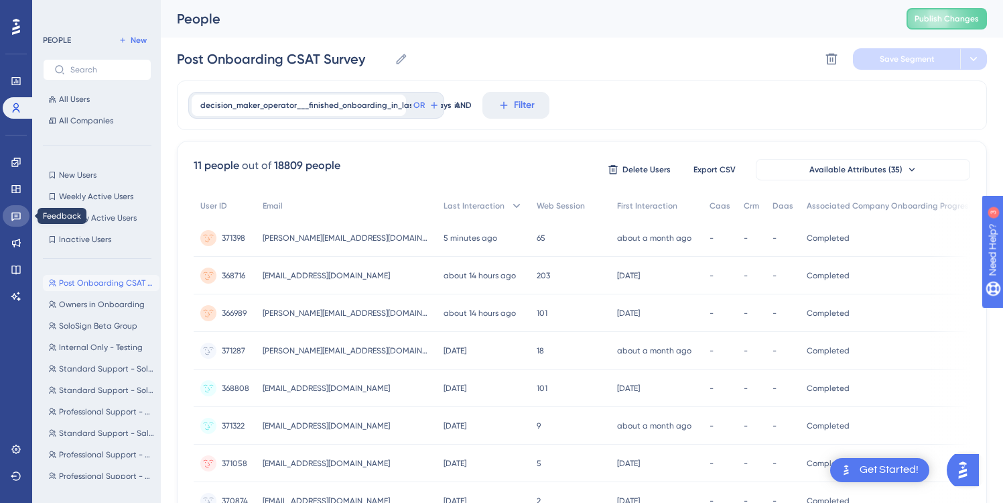
click at [11, 210] on link at bounding box center [16, 215] width 27 height 21
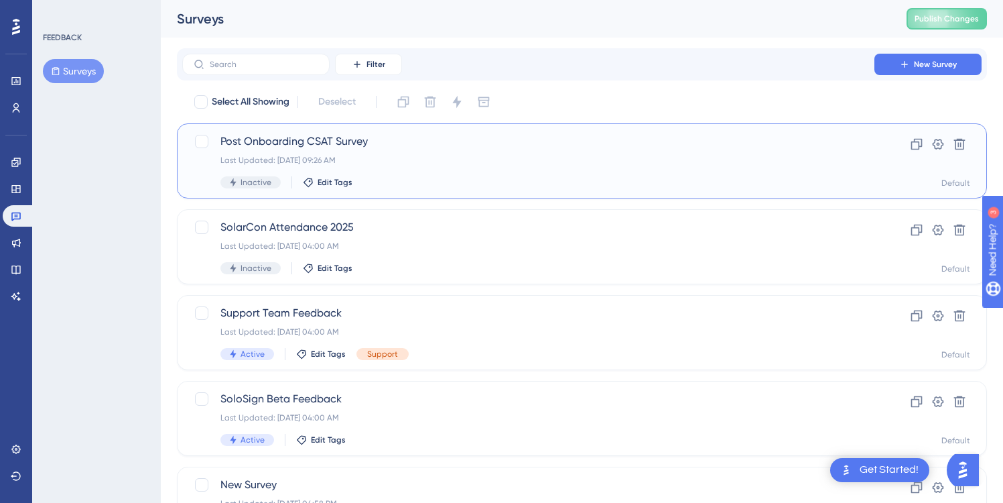
click at [381, 155] on div "Last Updated: [DATE] 09:26 AM" at bounding box center [529, 160] width 616 height 11
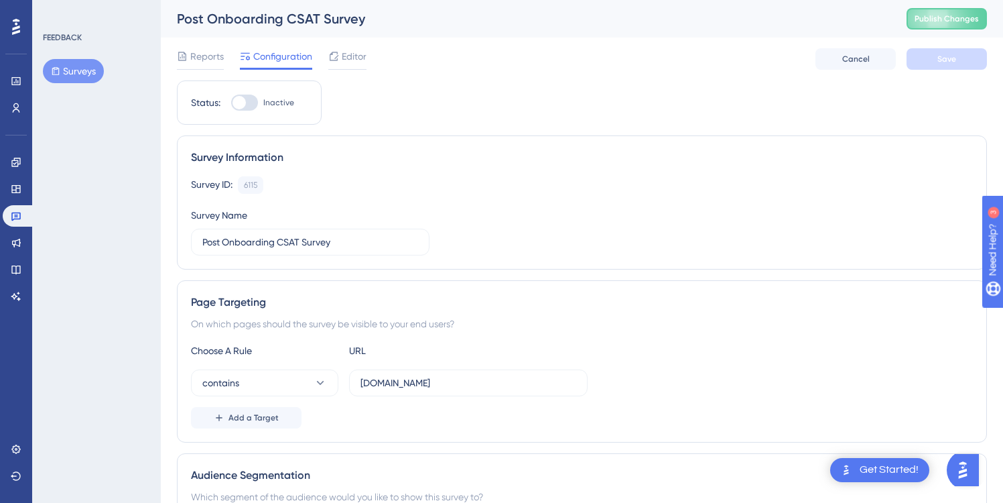
click at [244, 103] on div at bounding box center [239, 102] width 13 height 13
click at [231, 103] on input "Inactive" at bounding box center [231, 103] width 1 height 1
checkbox input "true"
click at [941, 68] on button "Save" at bounding box center [947, 58] width 80 height 21
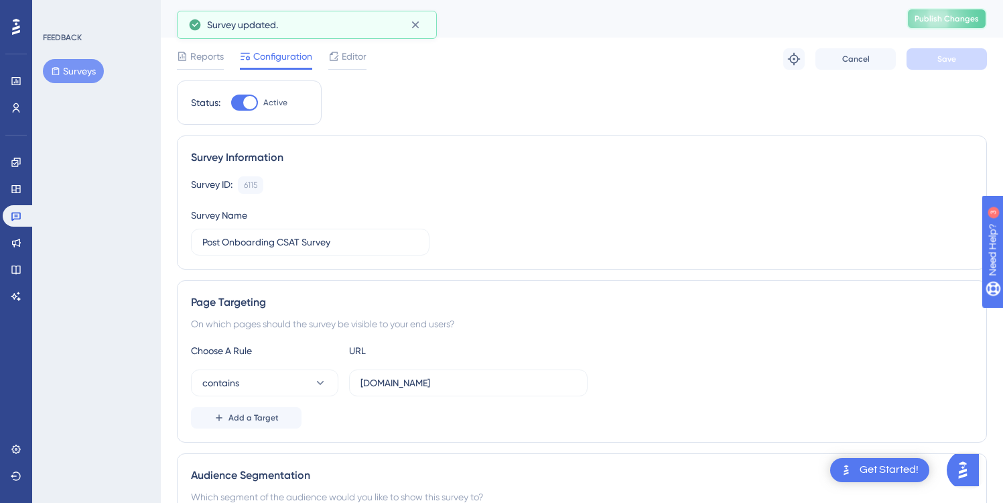
click at [951, 16] on span "Publish Changes" at bounding box center [947, 18] width 64 height 11
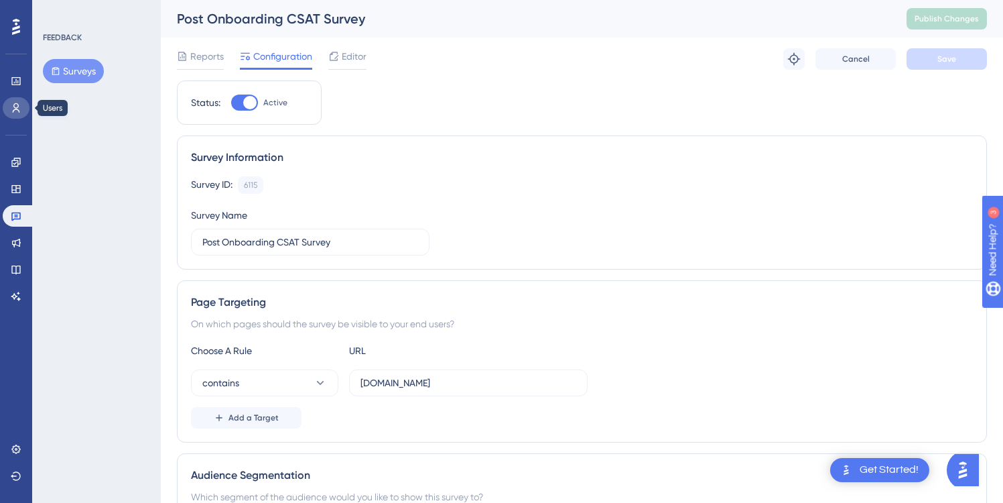
click at [21, 107] on link at bounding box center [16, 107] width 27 height 21
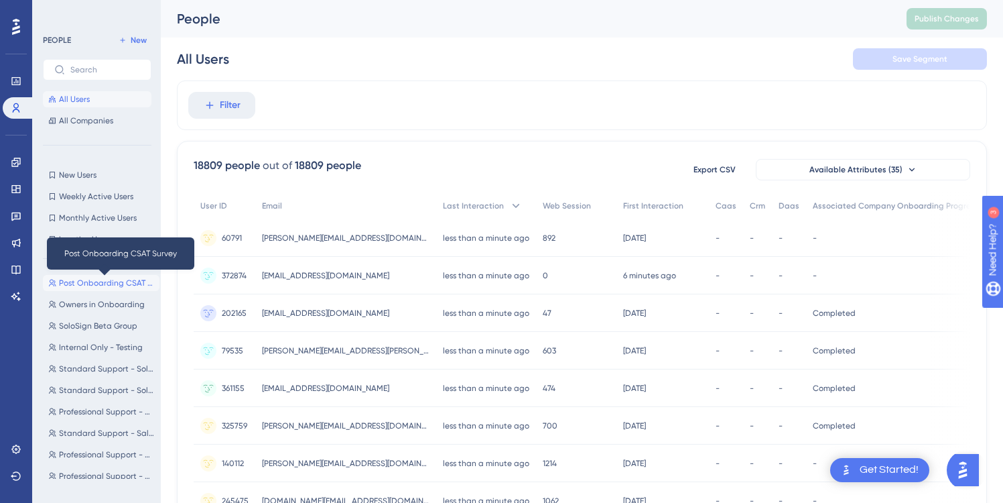
click at [108, 278] on span "Post Onboarding CSAT Survey" at bounding box center [106, 283] width 95 height 11
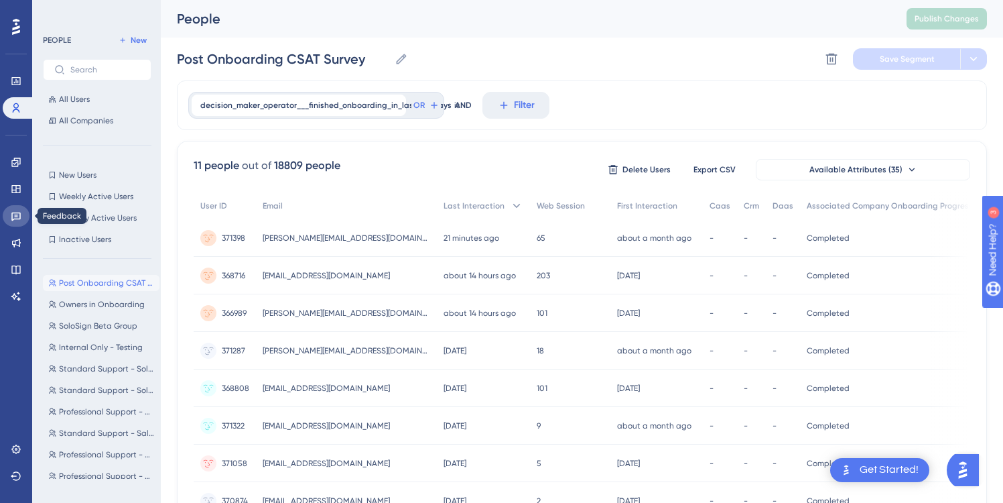
click at [5, 215] on link at bounding box center [16, 215] width 27 height 21
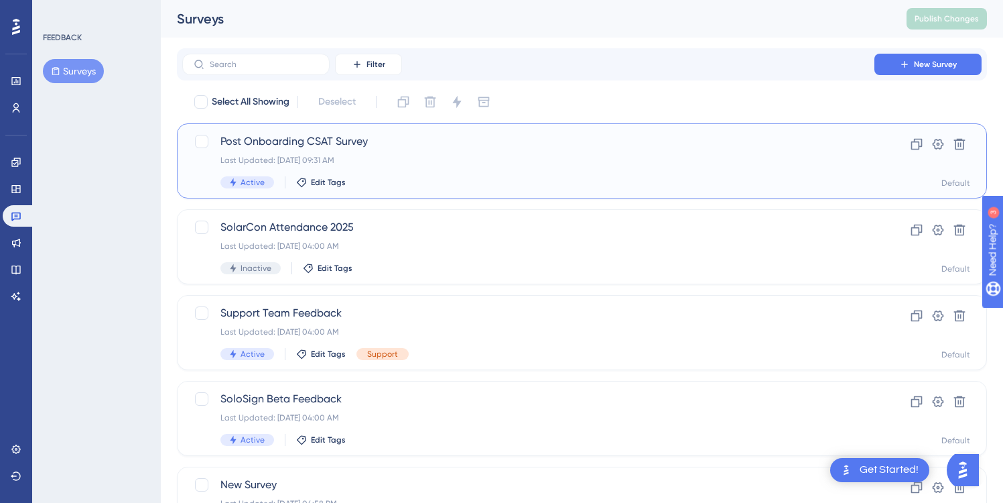
click at [401, 154] on div "Post Onboarding CSAT Survey Last Updated: [DATE] 09:31 AM Active Edit Tags" at bounding box center [529, 160] width 616 height 55
